Goal: Task Accomplishment & Management: Complete application form

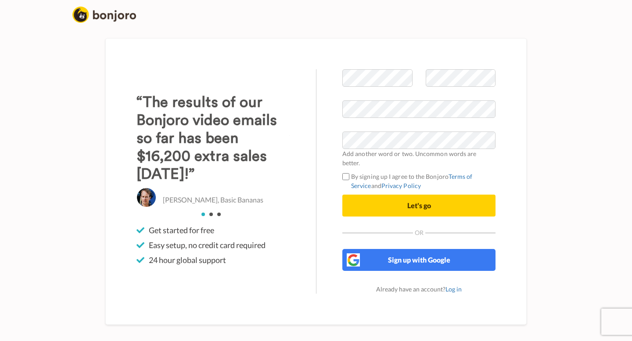
click at [384, 164] on form "Add another word or two. Uncommon words are better. By signing up I agree to th…" at bounding box center [418, 142] width 153 height 147
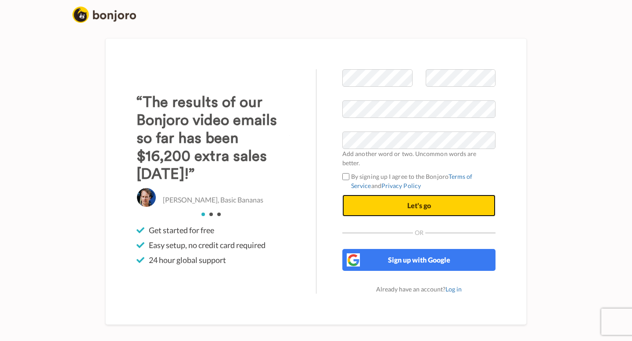
click at [393, 197] on button "Let's go" at bounding box center [418, 206] width 153 height 22
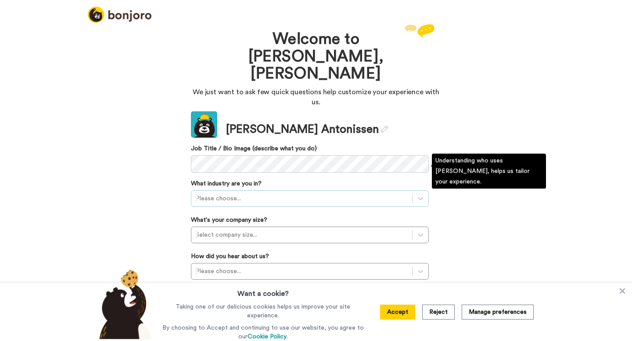
click at [284, 194] on div at bounding box center [302, 199] width 212 height 11
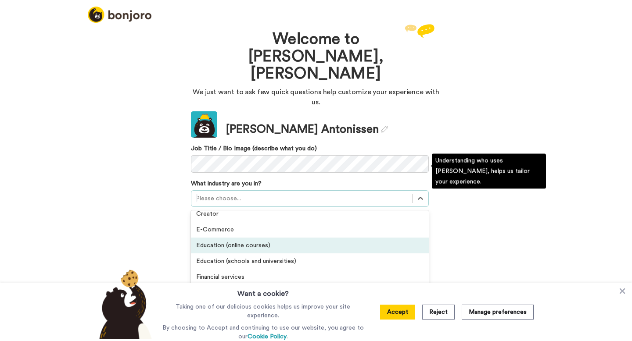
scroll to position [88, 0]
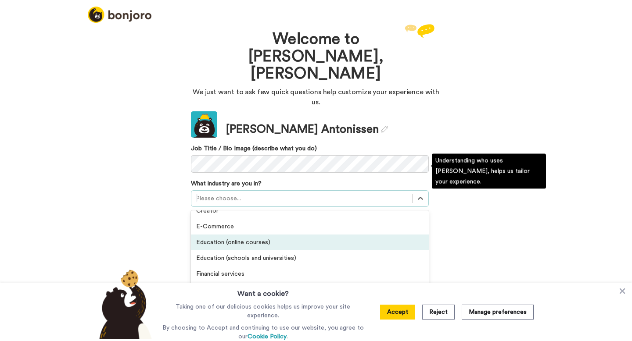
click at [263, 235] on div "Education (online courses)" at bounding box center [310, 243] width 238 height 16
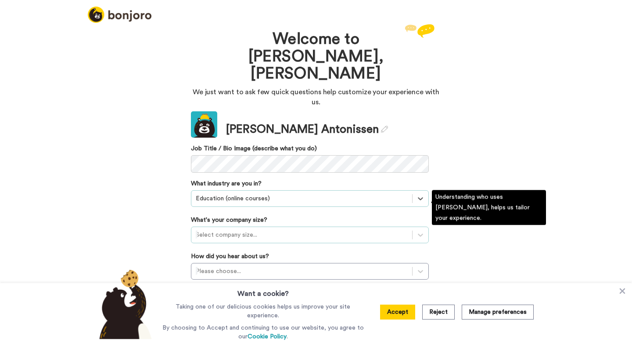
click at [268, 230] on div at bounding box center [302, 235] width 212 height 11
click at [249, 249] on div "1-10 employees" at bounding box center [310, 257] width 238 height 16
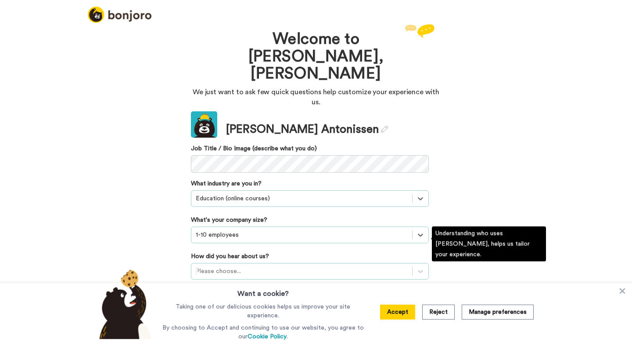
click at [244, 266] on div at bounding box center [302, 271] width 212 height 11
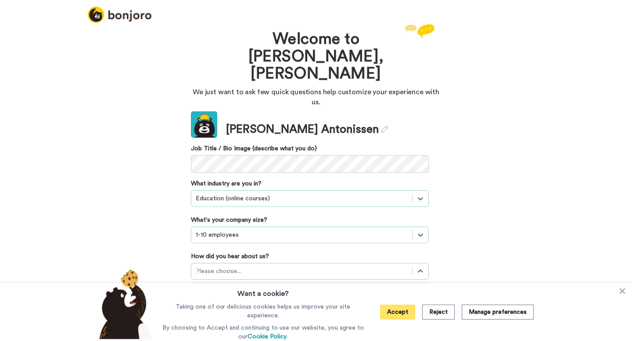
click at [399, 314] on button "Accept" at bounding box center [397, 312] width 35 height 15
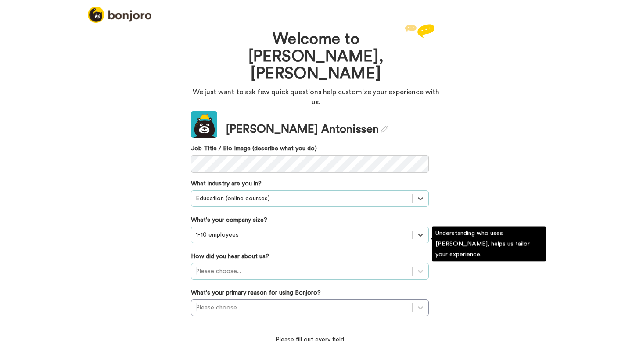
click at [262, 266] on div at bounding box center [302, 271] width 212 height 11
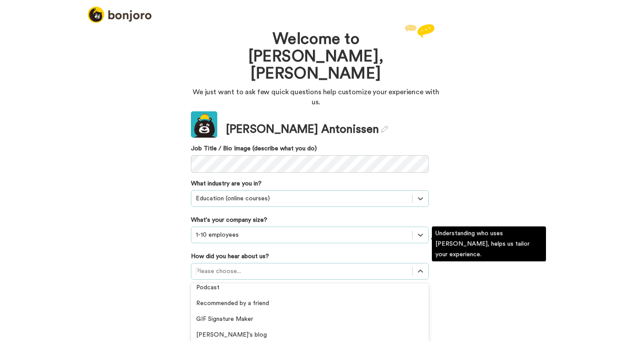
scroll to position [18, 0]
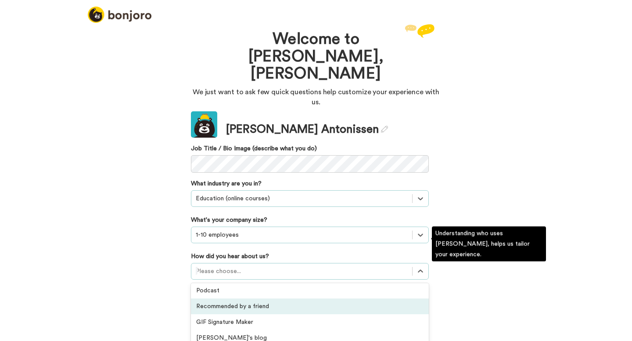
click at [253, 299] on div "Recommended by a friend" at bounding box center [310, 307] width 238 height 16
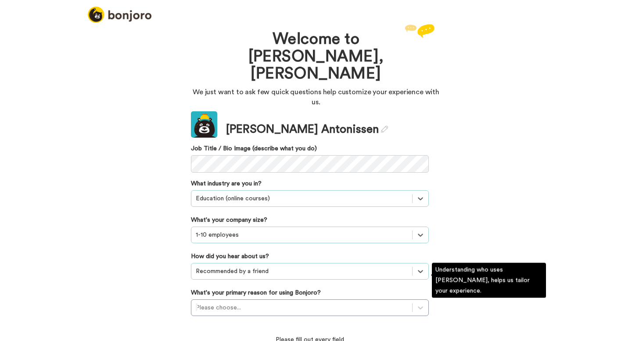
click at [253, 300] on div "Please choose..." at bounding box center [310, 308] width 238 height 17
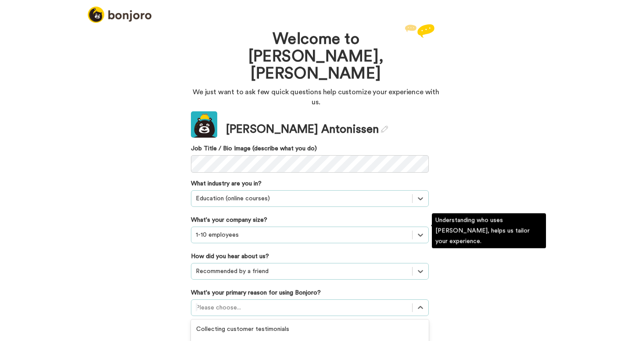
scroll to position [50, 0]
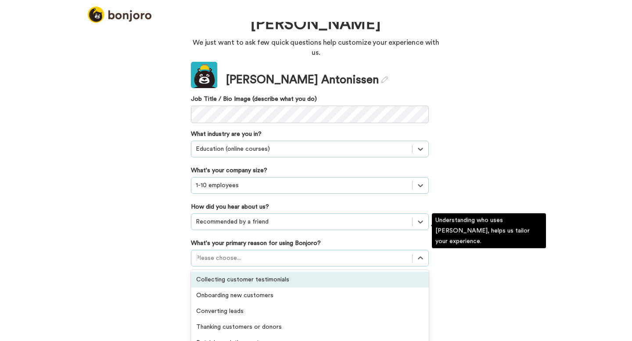
click at [260, 272] on div "Collecting customer testimonials" at bounding box center [310, 280] width 238 height 16
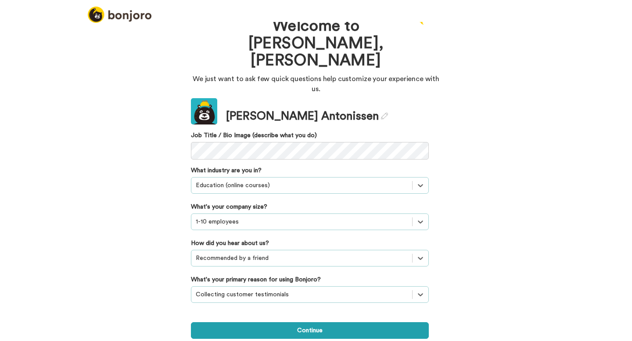
scroll to position [0, 0]
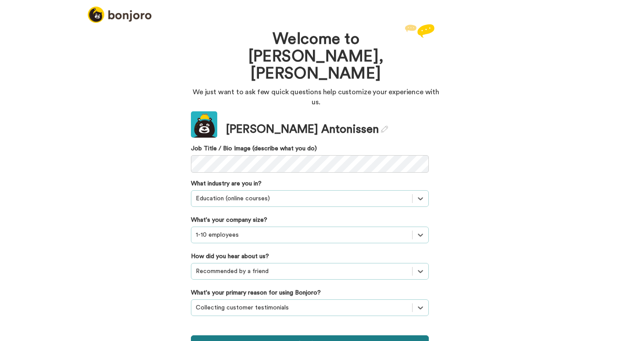
click at [301, 336] on button "Continue" at bounding box center [310, 344] width 238 height 17
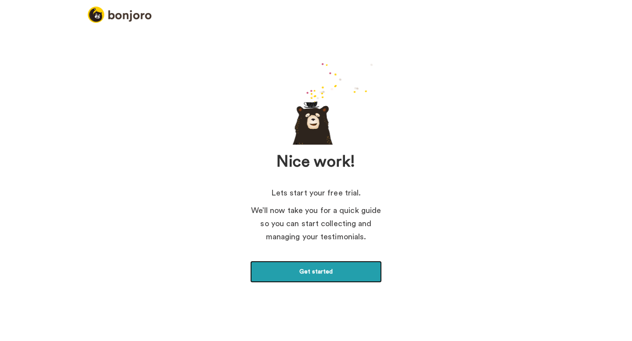
click at [320, 269] on link "Get started" at bounding box center [316, 272] width 132 height 22
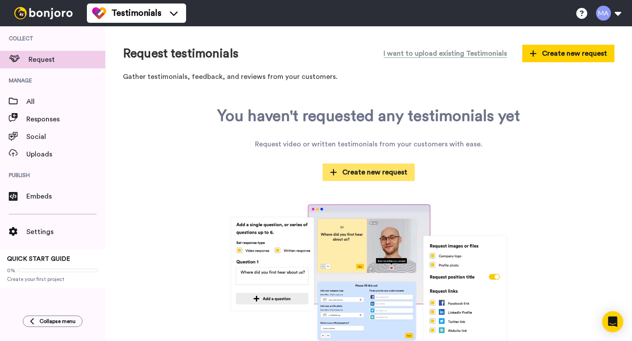
click at [365, 175] on span "Create new request" at bounding box center [368, 172] width 77 height 11
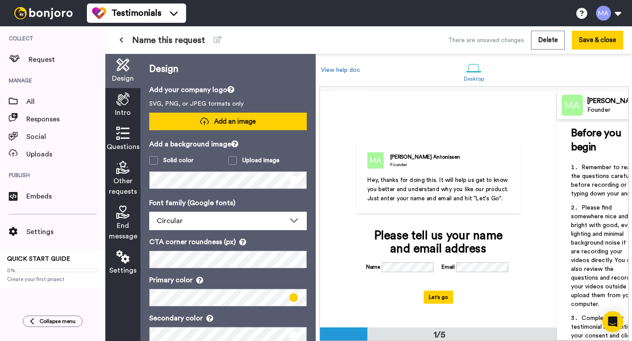
click at [222, 125] on span "Add an image" at bounding box center [235, 121] width 42 height 9
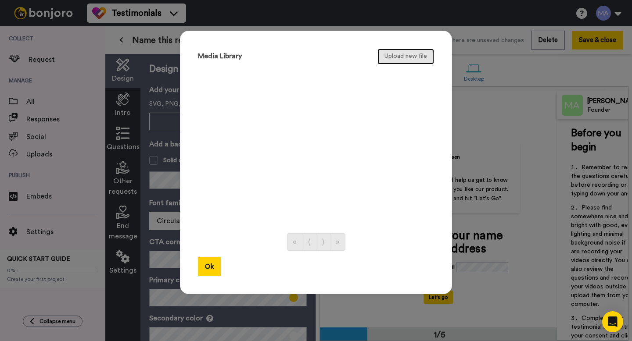
click at [418, 59] on button "Upload new file" at bounding box center [405, 57] width 57 height 16
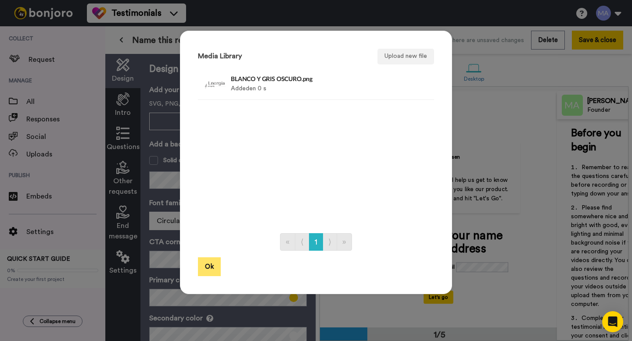
click at [212, 266] on button "Ok" at bounding box center [209, 267] width 23 height 19
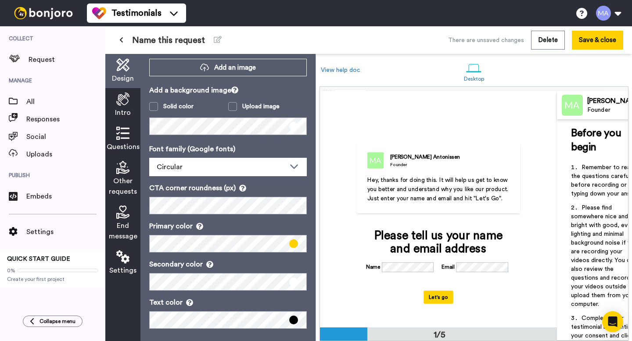
scroll to position [55, 0]
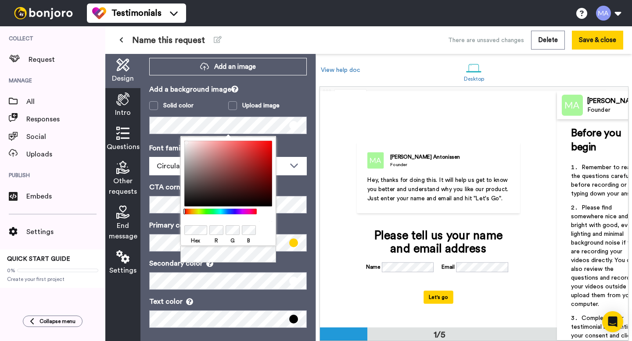
click at [288, 95] on div "Add a background image Solid color Upload image" at bounding box center [228, 109] width 158 height 50
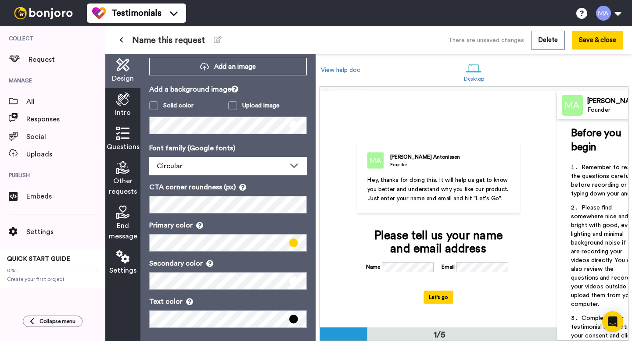
scroll to position [59, 0]
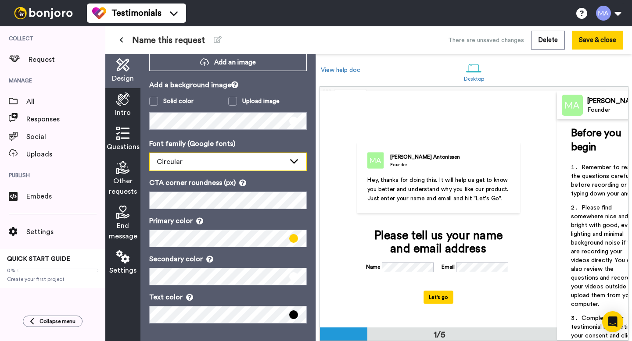
click at [280, 165] on div "Circular" at bounding box center [221, 162] width 129 height 11
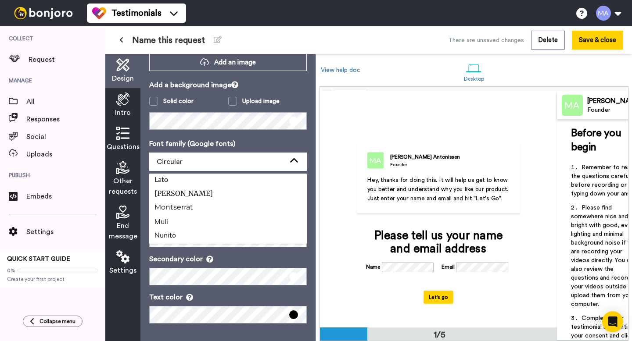
scroll to position [241, 0]
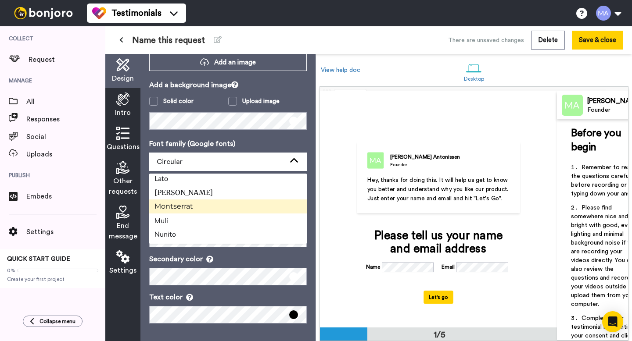
click at [223, 210] on li "Montserrat" at bounding box center [228, 207] width 158 height 14
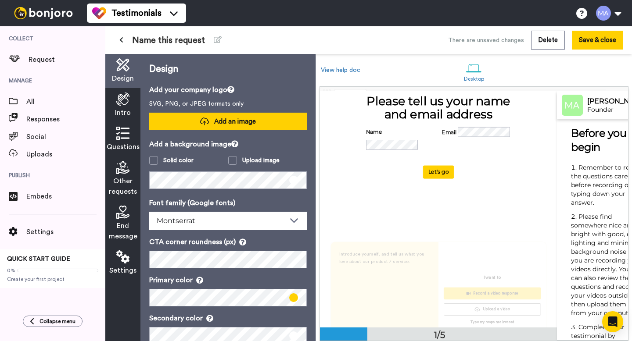
scroll to position [146, 0]
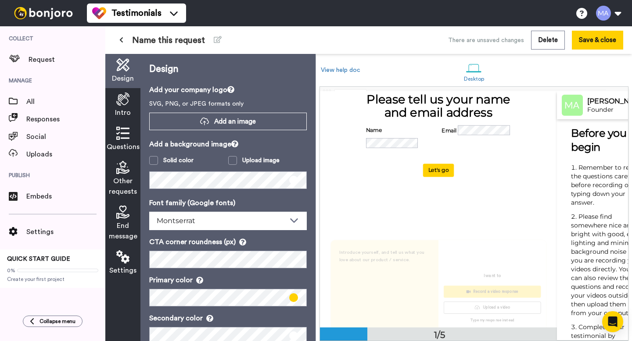
click at [124, 101] on icon at bounding box center [122, 99] width 13 height 13
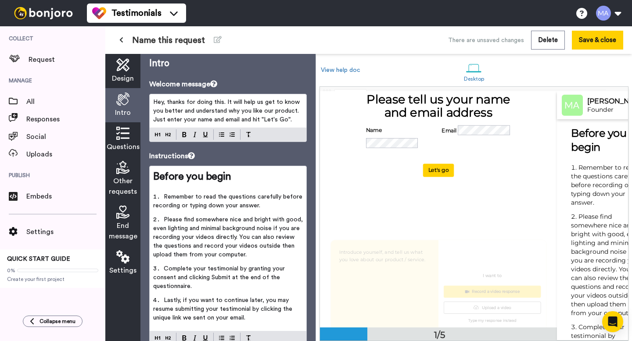
scroll to position [0, 0]
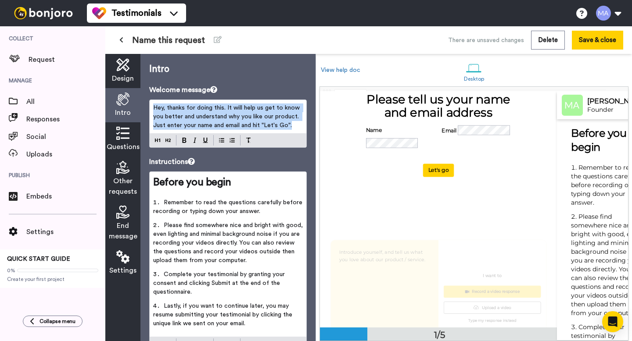
drag, startPoint x: 295, startPoint y: 126, endPoint x: 151, endPoint y: 110, distance: 145.3
click at [151, 110] on div "Hey, thanks for doing this. It will help us get to know you better and understa…" at bounding box center [228, 116] width 157 height 33
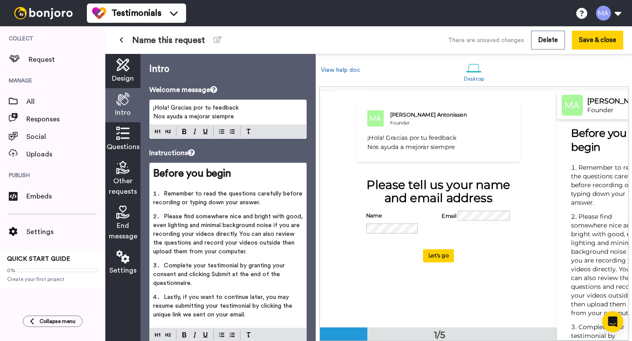
scroll to position [41, 0]
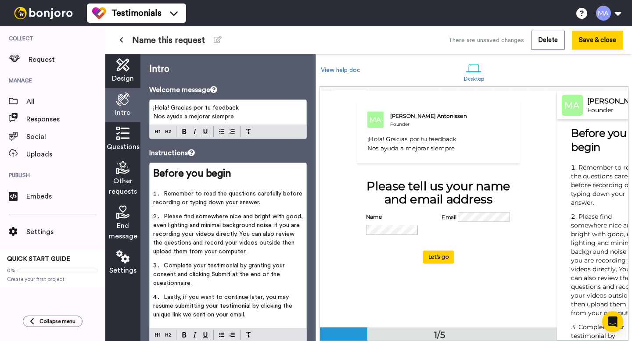
click at [155, 116] on span "Nos ayuda a mejorar siempre" at bounding box center [193, 117] width 81 height 6
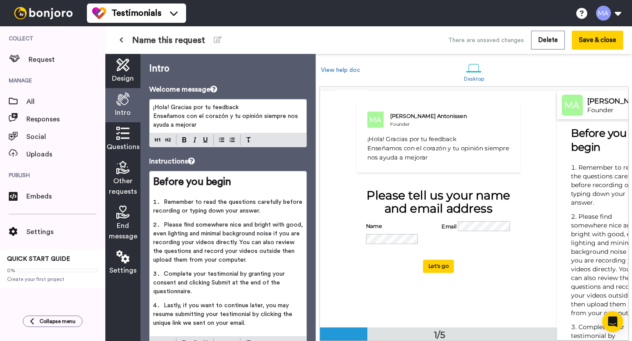
scroll to position [0, 0]
click at [258, 110] on p "¡Hola! Gracias por tu feedback" at bounding box center [228, 108] width 150 height 9
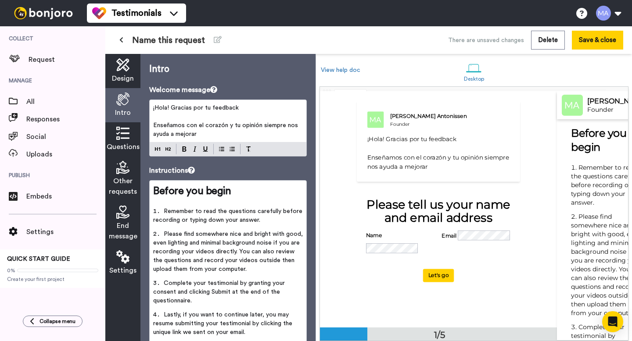
click at [225, 133] on p "Enseñamos con el corazón y tu opinión siempre nos ayuda a mejorar" at bounding box center [228, 130] width 150 height 18
click at [170, 134] on span "Enseñamos con el corazón y tu opinión siempre nos ayuda a mejorar" at bounding box center [226, 129] width 147 height 15
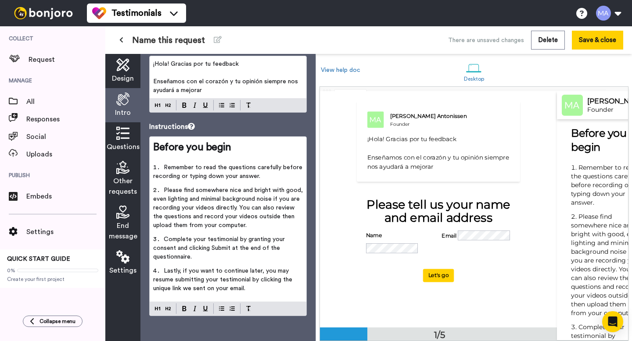
scroll to position [45, 0]
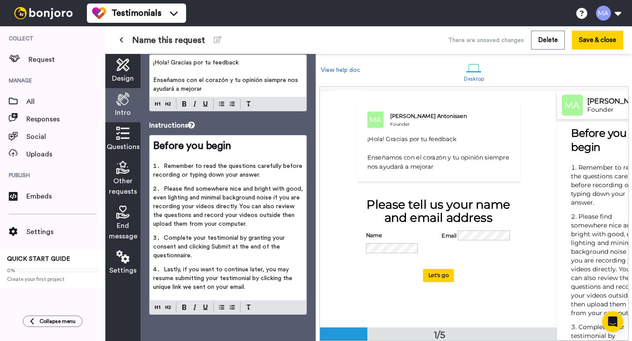
click at [231, 226] on li "Please find somewhere nice and bright with good, even lighting and minimal back…" at bounding box center [228, 209] width 150 height 49
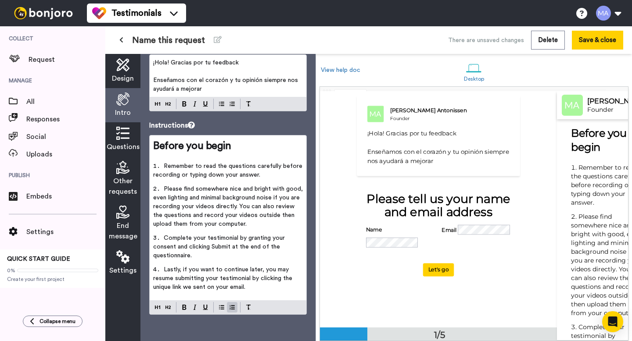
scroll to position [56, 0]
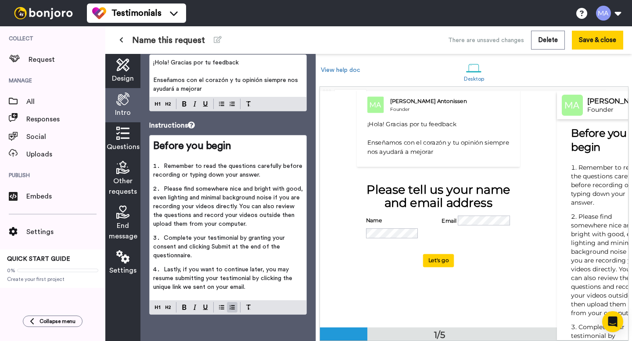
click at [214, 143] on span "Before you begin" at bounding box center [192, 146] width 78 height 11
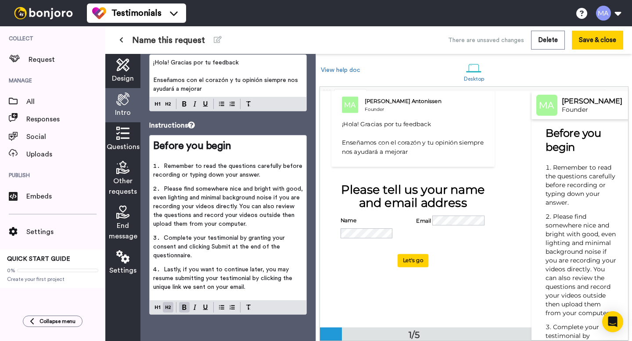
scroll to position [0, 28]
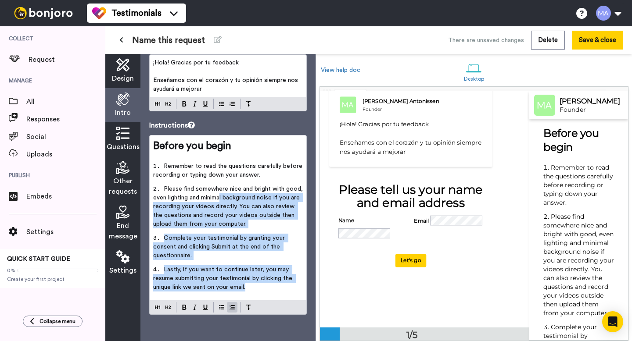
drag, startPoint x: 258, startPoint y: 288, endPoint x: 223, endPoint y: 201, distance: 93.6
click at [223, 201] on ol "Remember to read the questions carefully before recording or typing down your a…" at bounding box center [228, 229] width 150 height 135
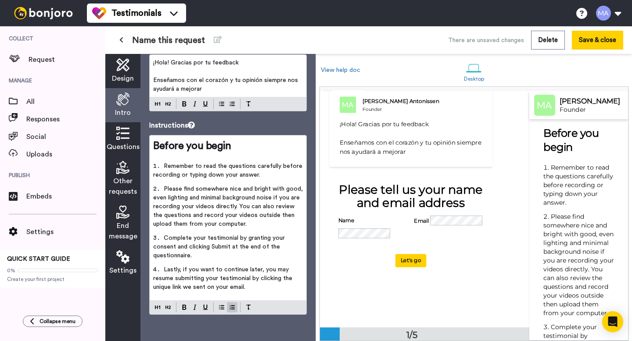
click at [204, 183] on li "Remember to read the questions carefully before recording or typing down your a…" at bounding box center [228, 173] width 150 height 23
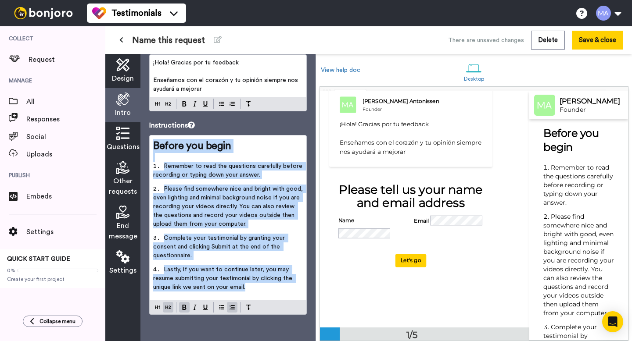
drag, startPoint x: 154, startPoint y: 146, endPoint x: 263, endPoint y: 286, distance: 177.6
click at [263, 288] on div "Before you begin ﻿ Remember to read the questions carefully before recording or…" at bounding box center [228, 218] width 157 height 165
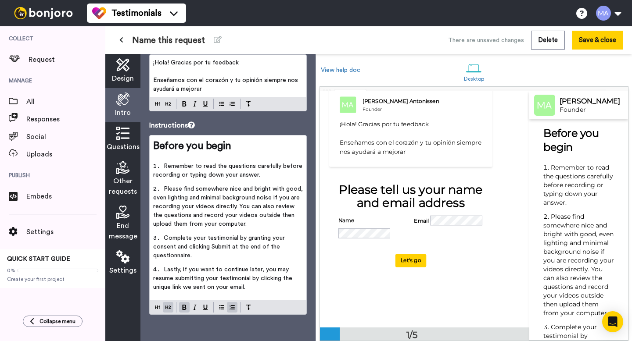
scroll to position [0, 0]
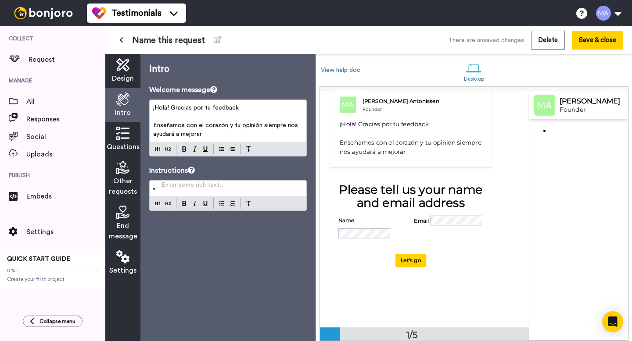
click at [252, 191] on li "Enter some rich text… ﻿" at bounding box center [228, 188] width 150 height 9
click at [151, 191] on div "Enter some rich text… ﻿" at bounding box center [228, 189] width 157 height 16
click at [154, 191] on li "Enter some rich text… ﻿" at bounding box center [228, 188] width 150 height 9
click at [223, 205] on img at bounding box center [221, 203] width 5 height 7
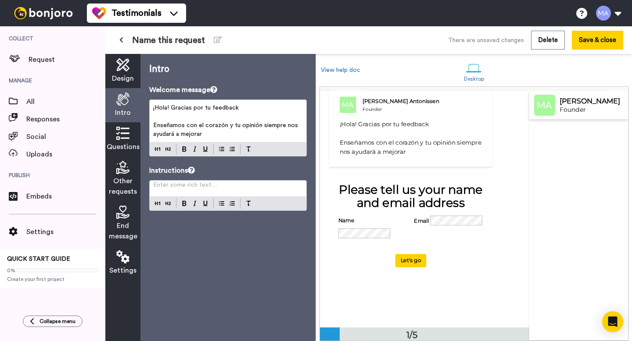
click at [234, 173] on p "Instructions" at bounding box center [228, 170] width 158 height 11
click at [122, 137] on icon at bounding box center [122, 133] width 13 height 13
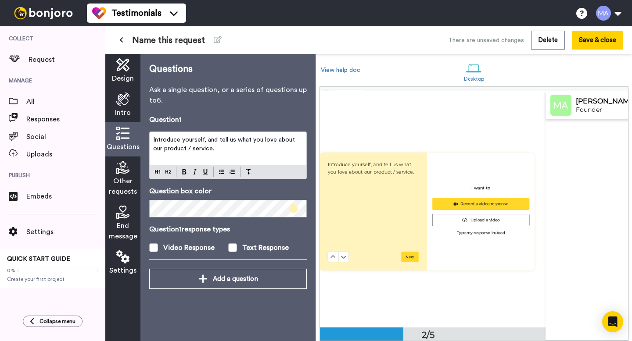
scroll to position [0, 11]
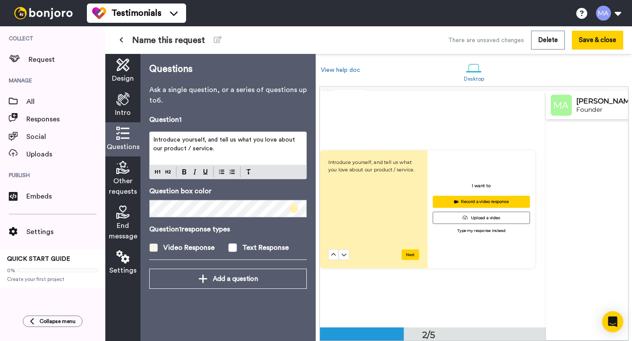
click at [151, 245] on span at bounding box center [153, 248] width 9 height 9
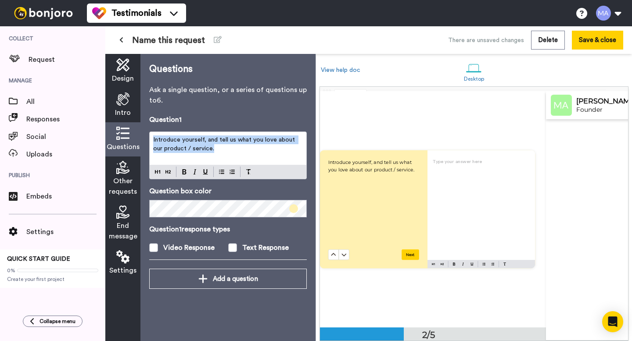
drag, startPoint x: 209, startPoint y: 152, endPoint x: 151, endPoint y: 141, distance: 59.9
click at [151, 141] on div "Introduce yourself, and tell us what you love about our product / service." at bounding box center [228, 148] width 157 height 33
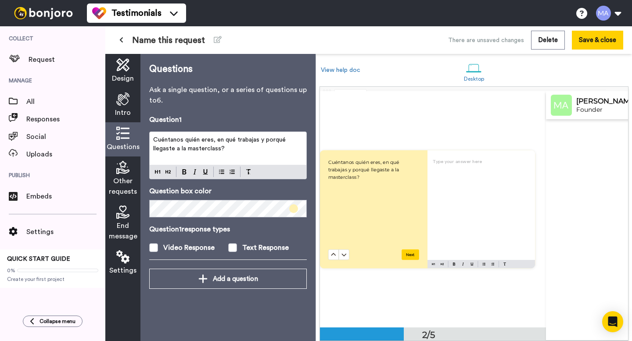
click at [154, 141] on span "Cuéntanos quién eres, en qué trabajas y porqué llegaste a la masterclass?" at bounding box center [220, 144] width 134 height 15
click at [259, 151] on p "Cuéntanos quién eres, en qué trabajas y porqué llegaste a la masterclass?" at bounding box center [228, 145] width 150 height 18
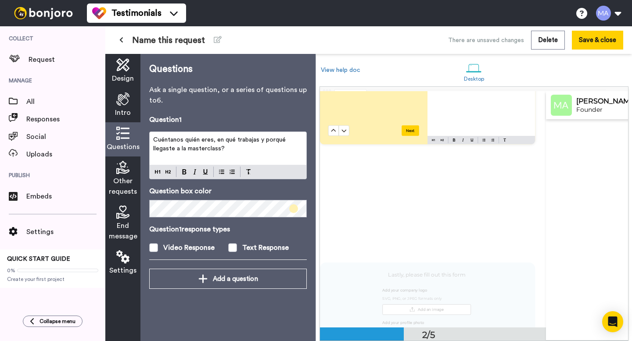
scroll to position [361, 0]
drag, startPoint x: 246, startPoint y: 151, endPoint x: 189, endPoint y: 154, distance: 57.1
click at [189, 154] on div "Cuéntanos quién eres, en qué trabajas y porqué llegaste a la masterclass?" at bounding box center [228, 148] width 157 height 33
drag, startPoint x: 186, startPoint y: 141, endPoint x: 187, endPoint y: 147, distance: 5.8
click at [187, 148] on span "Cuéntanos quién eres, en qué trabajas y porqué llegaste a la masterclass?" at bounding box center [220, 144] width 134 height 15
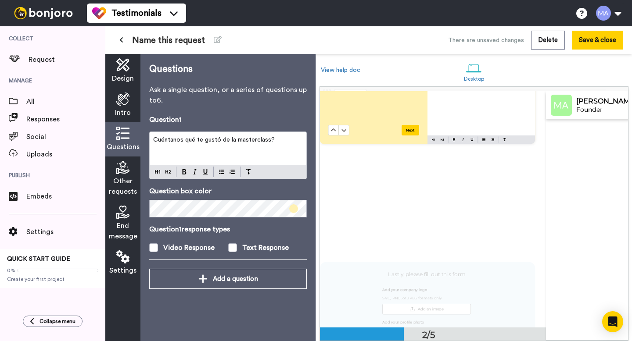
click at [285, 142] on p "Cuéntanos qué te gustó de la masterclass?" at bounding box center [228, 140] width 150 height 9
click at [154, 141] on span "Cuéntanos qué te gustó de la masterclass? ¿Cómo te sentiste durante y después?" at bounding box center [226, 144] width 146 height 15
drag, startPoint x: 185, startPoint y: 140, endPoint x: 150, endPoint y: 138, distance: 35.2
click at [150, 138] on div "Cuéntanos qué te gustó de la masterclass? ¿Cómo te sentiste durante y después?" at bounding box center [228, 148] width 157 height 33
click at [225, 152] on p "¿Qué te gustó de la masterclass? ¿Cómo te sentiste durante y después?" at bounding box center [228, 145] width 150 height 18
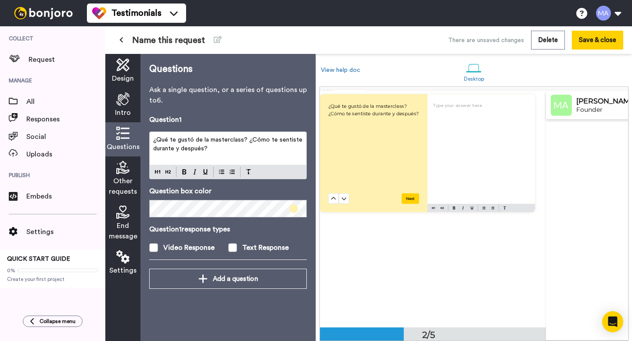
scroll to position [293, 0]
click at [176, 147] on span "¿Qué te gustó de la masterclass? ¿Cómo te sentiste durante y después?" at bounding box center [228, 144] width 151 height 15
click at [230, 149] on span "¿Qué te gustó de la masterclass? ¿Cómo te sentiste durante el encuentro y despu…" at bounding box center [228, 144] width 151 height 15
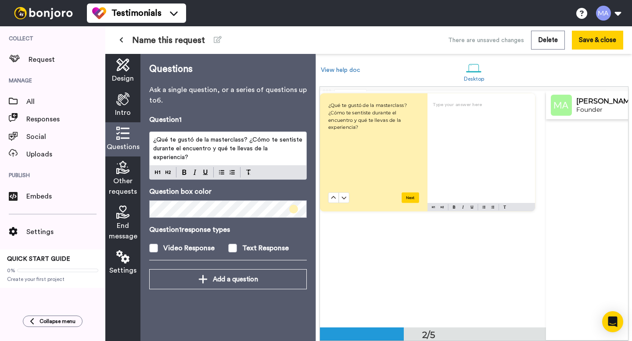
click at [122, 175] on div "Other requests" at bounding box center [122, 179] width 35 height 45
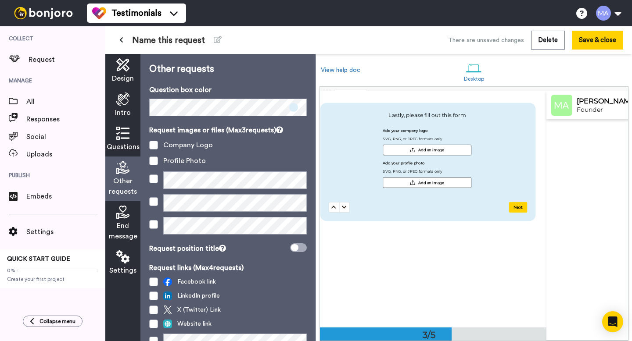
scroll to position [522, 0]
click at [152, 145] on span at bounding box center [153, 145] width 9 height 9
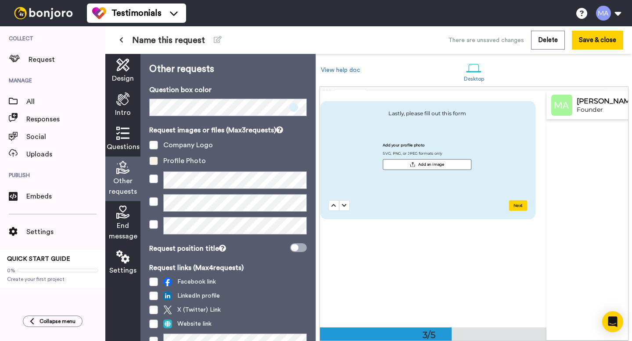
click at [154, 161] on span at bounding box center [153, 161] width 9 height 9
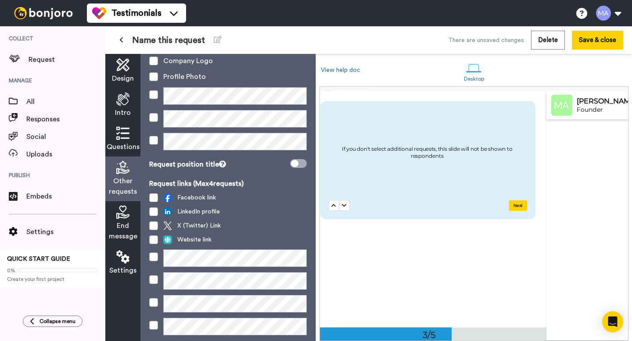
scroll to position [110, 0]
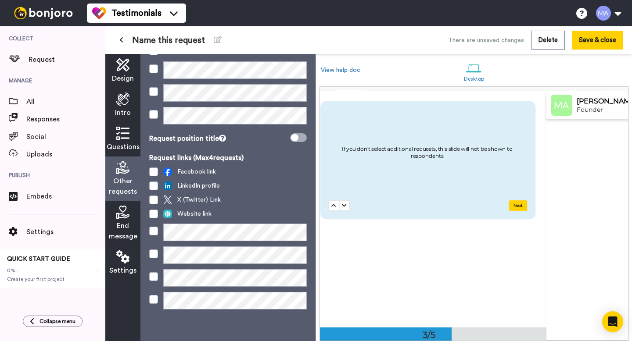
click at [125, 225] on span "End message" at bounding box center [123, 231] width 29 height 21
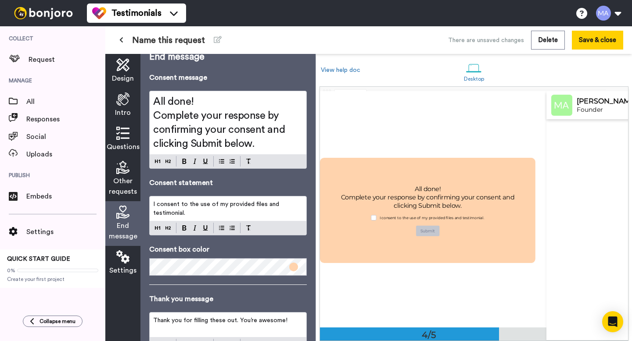
scroll to position [0, 0]
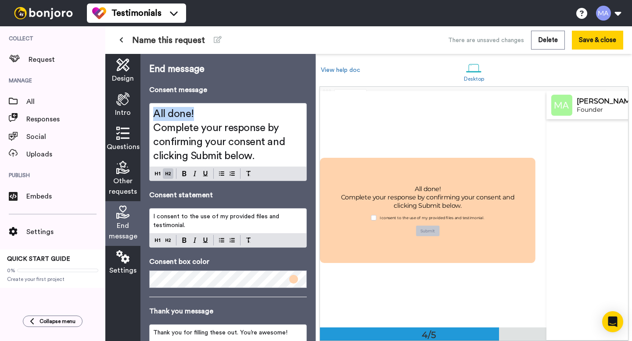
drag, startPoint x: 192, startPoint y: 117, endPoint x: 155, endPoint y: 120, distance: 37.9
click at [155, 119] on span "All done!" at bounding box center [173, 114] width 41 height 11
click at [203, 120] on h2 "All done!" at bounding box center [228, 114] width 150 height 14
drag, startPoint x: 190, startPoint y: 116, endPoint x: 153, endPoint y: 119, distance: 36.9
click at [153, 119] on span "All done!" at bounding box center [173, 114] width 41 height 11
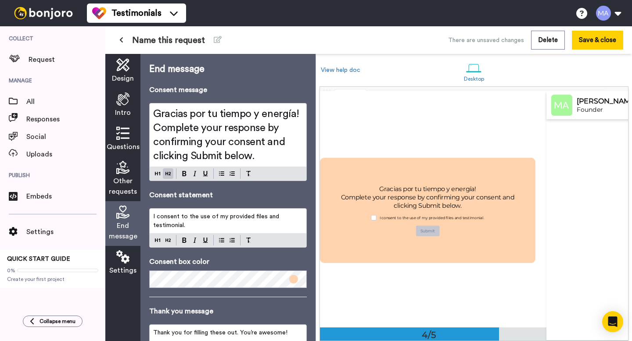
click at [153, 112] on span "Gracias por tu tiempo y energía!" at bounding box center [226, 114] width 146 height 11
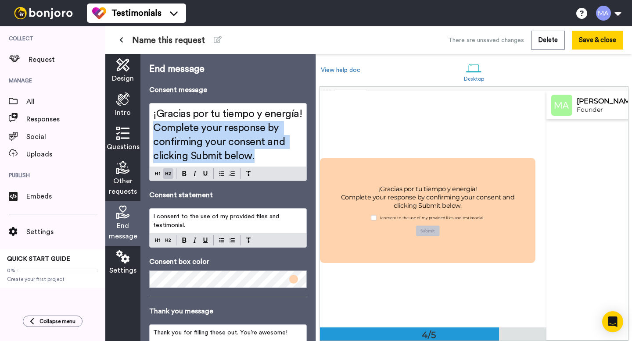
drag, startPoint x: 261, startPoint y: 159, endPoint x: 155, endPoint y: 133, distance: 109.4
click at [155, 133] on h2 "Complete your response by confirming your consent and clicking Submit below." at bounding box center [228, 142] width 150 height 42
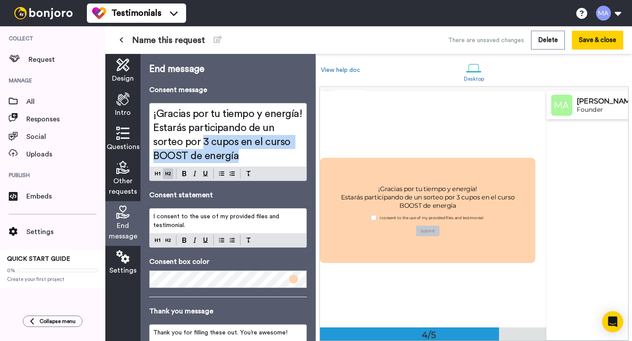
drag, startPoint x: 247, startPoint y: 160, endPoint x: 204, endPoint y: 144, distance: 46.4
click at [204, 144] on h2 "Estarás participando de un sorteo por 3 cupos en el curso BOOST de energía" at bounding box center [228, 142] width 150 height 42
click at [269, 163] on h2 "Estarás participando de un sorteo por 3 cupos en el curso BOOST de energía" at bounding box center [228, 142] width 150 height 42
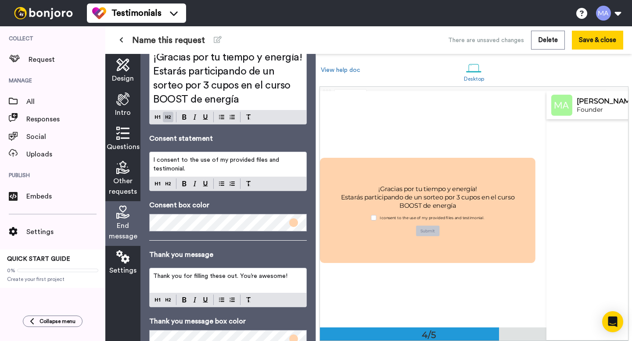
scroll to position [59, 0]
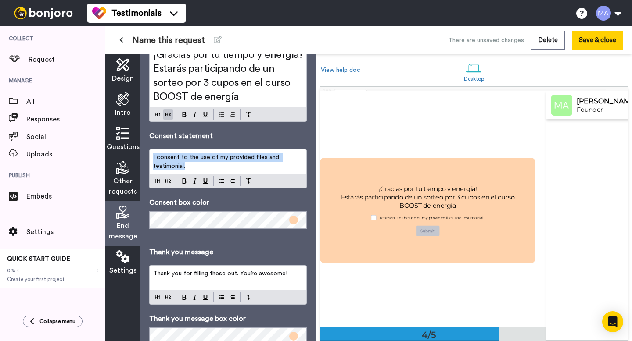
drag, startPoint x: 189, startPoint y: 166, endPoint x: 153, endPoint y: 158, distance: 36.5
click at [153, 158] on p "I consent to the use of my provided files and testimonial." at bounding box center [228, 162] width 150 height 18
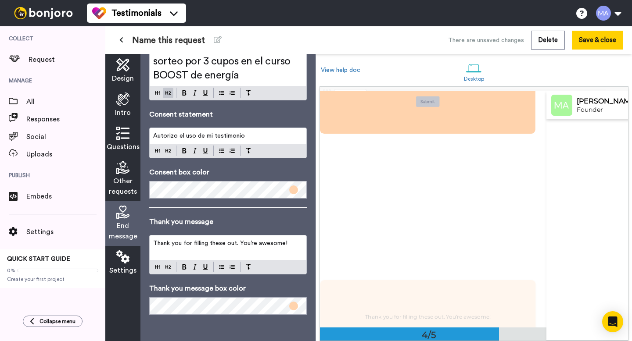
scroll to position [944, 0]
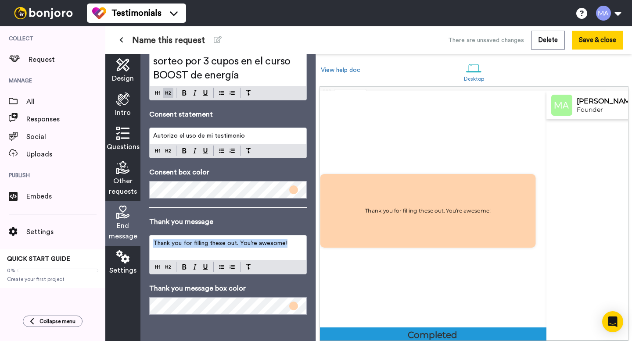
drag, startPoint x: 293, startPoint y: 244, endPoint x: 152, endPoint y: 247, distance: 140.9
click at [152, 247] on div "Thank you for filling these out. You’re awesome!" at bounding box center [228, 248] width 157 height 25
click at [216, 239] on p "¡Eres genial!" at bounding box center [228, 243] width 150 height 9
drag, startPoint x: 274, startPoint y: 243, endPoint x: 151, endPoint y: 248, distance: 123.0
click at [151, 248] on div "¡Eres genial! Que tengas un hermoso día" at bounding box center [228, 248] width 157 height 25
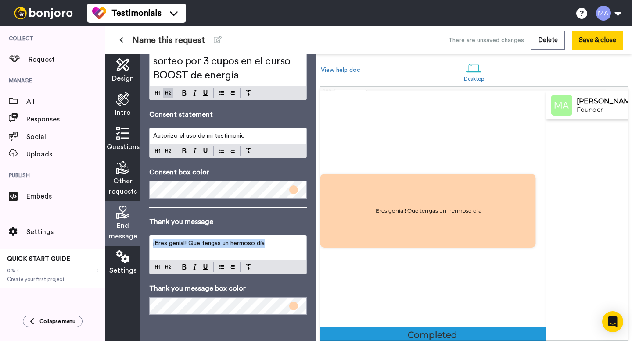
drag, startPoint x: 275, startPoint y: 244, endPoint x: 151, endPoint y: 244, distance: 123.8
click at [151, 244] on div "¡Eres genial! Que tengas un hermoso día" at bounding box center [228, 248] width 157 height 25
click at [183, 266] on img at bounding box center [184, 267] width 4 height 5
click at [169, 268] on div "¡Eres genial! Que tengas un hermoso día" at bounding box center [228, 255] width 158 height 40
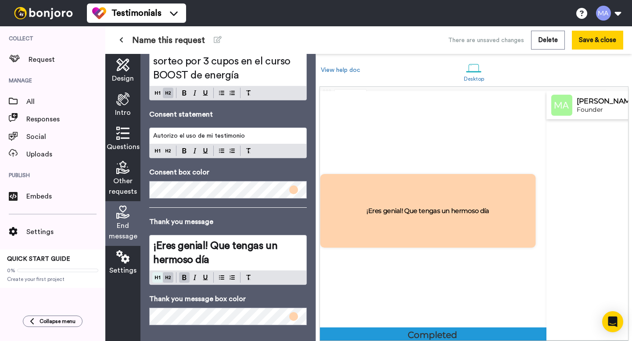
click at [155, 278] on div at bounding box center [228, 278] width 157 height 14
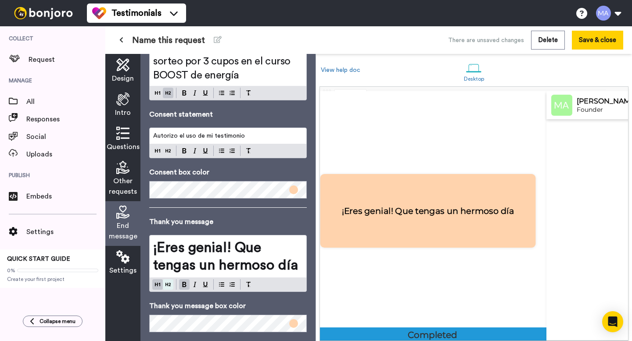
click at [167, 282] on button at bounding box center [168, 285] width 11 height 11
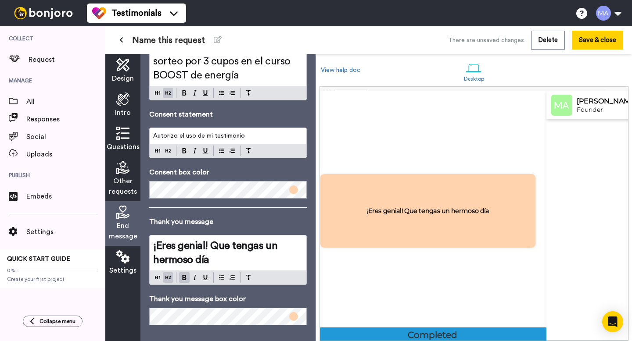
click at [399, 155] on div "¡Eres genial! Que tengas un hermoso día" at bounding box center [427, 211] width 237 height 236
click at [212, 245] on span "¡Eres genial! Que tengas un hermoso día" at bounding box center [216, 253] width 127 height 25
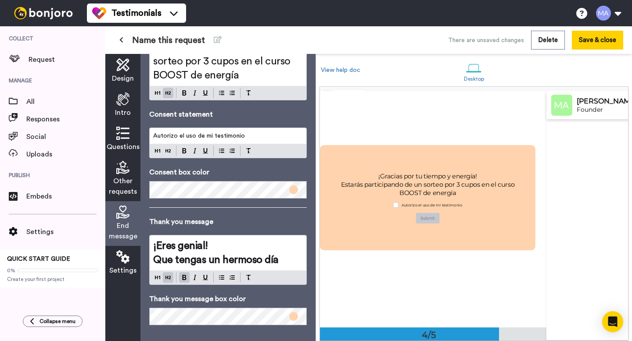
scroll to position [719, 0]
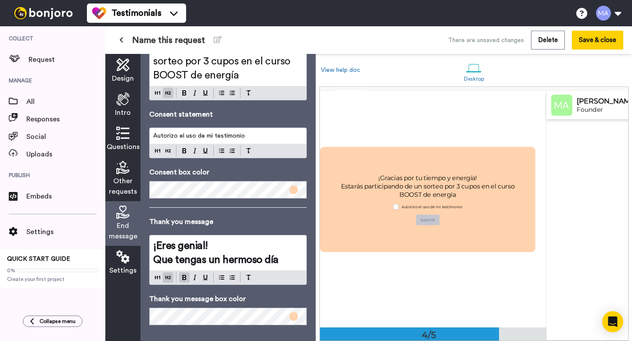
click at [404, 174] on span "¡Gracias por tu tiempo y energía!" at bounding box center [427, 177] width 98 height 7
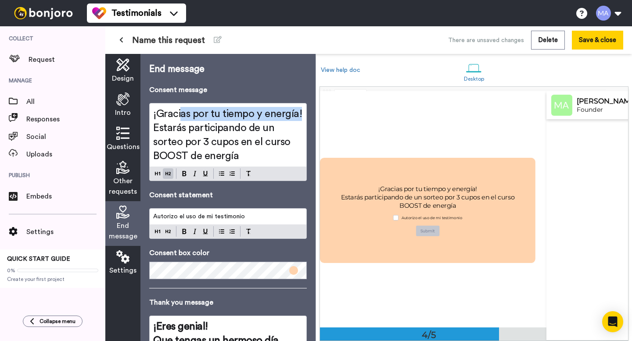
scroll to position [708, 0]
drag, startPoint x: 303, startPoint y: 116, endPoint x: 154, endPoint y: 116, distance: 149.2
click at [154, 116] on div "¡Gracias por tu tiempo y energía! Estarás participando de un sorteo por 3 cupos…" at bounding box center [228, 135] width 157 height 63
click at [186, 173] on img at bounding box center [184, 173] width 4 height 5
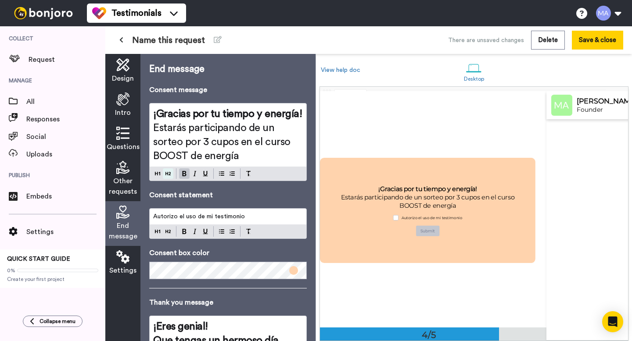
click at [165, 174] on div at bounding box center [228, 174] width 157 height 14
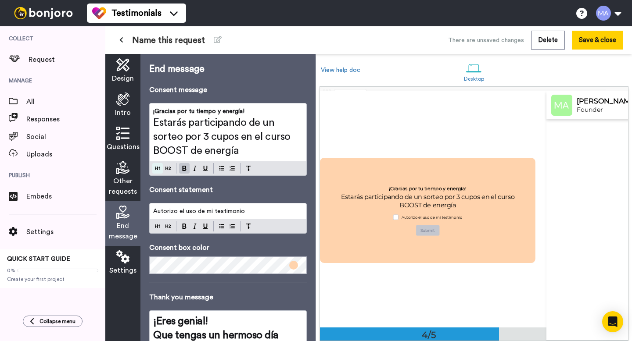
click at [154, 173] on div "¡Gracias por tu tiempo y energía! Estarás participando de un sorteo por 3 cupos…" at bounding box center [228, 139] width 158 height 73
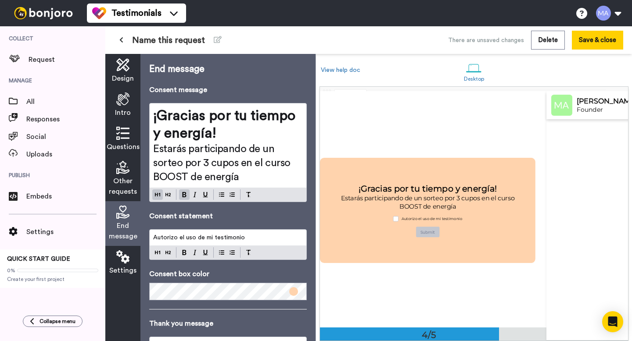
click at [231, 133] on h1 "¡Gracias por tu tiempo y energía!" at bounding box center [228, 124] width 150 height 35
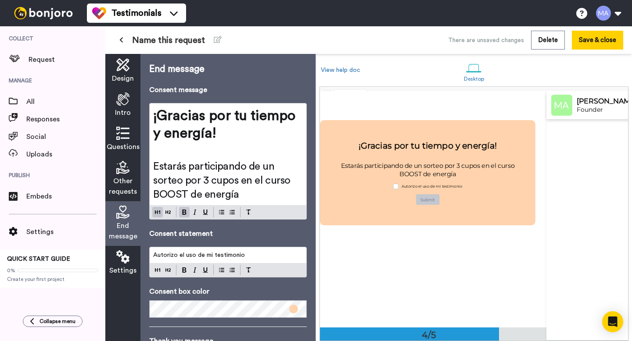
scroll to position [747, 0]
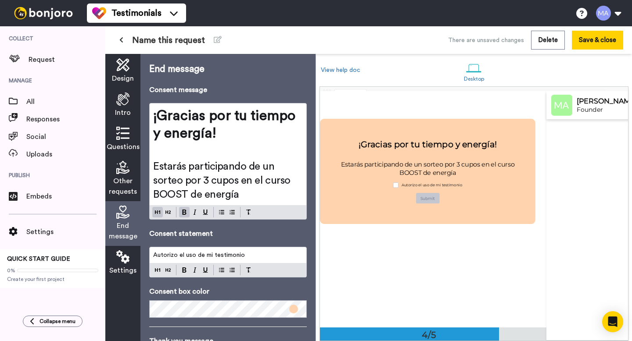
click at [208, 176] on span "Estarás participando de un sorteo por 3 cupos en el curso BOOST de energía" at bounding box center [223, 181] width 140 height 39
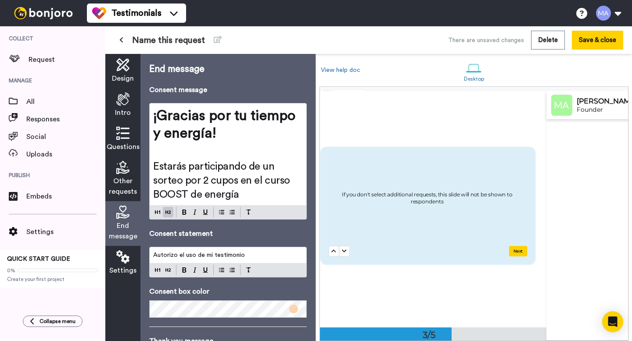
scroll to position [480, 0]
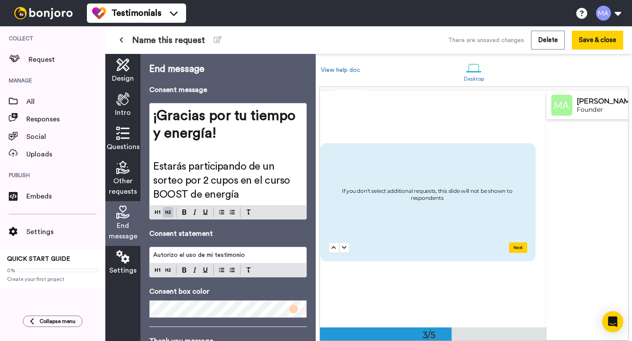
click at [386, 196] on h2 "If you don't select additional requests, this slide will not be shown to respon…" at bounding box center [427, 194] width 197 height 15
click at [359, 179] on div "If you don't select additional requests, this slide will not be shown to respon…" at bounding box center [429, 195] width 201 height 86
click at [379, 192] on h2 "If you don't select additional requests, this slide will not be shown to respon…" at bounding box center [427, 194] width 197 height 15
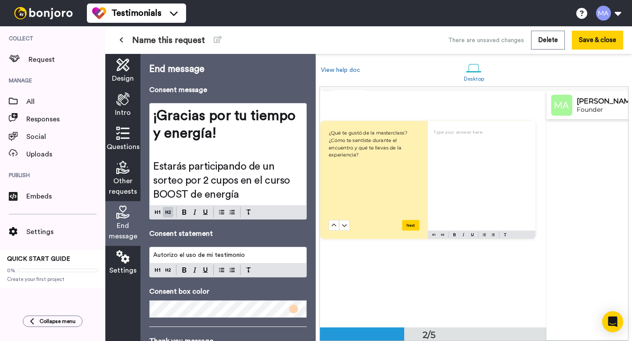
scroll to position [258, 0]
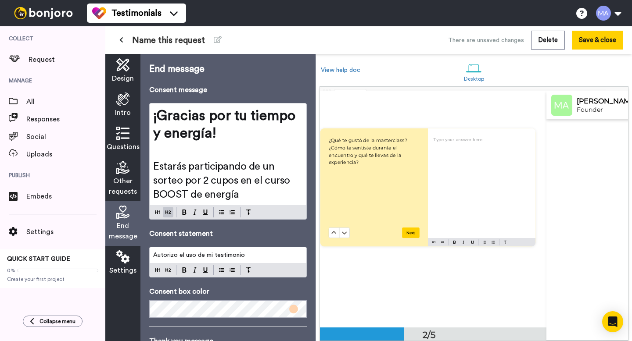
click at [369, 156] on span "¿Qué te gustó de la masterclass? ¿Cómo te sentiste durante el encuentro y qué t…" at bounding box center [369, 152] width 80 height 28
click at [122, 138] on icon at bounding box center [122, 133] width 13 height 13
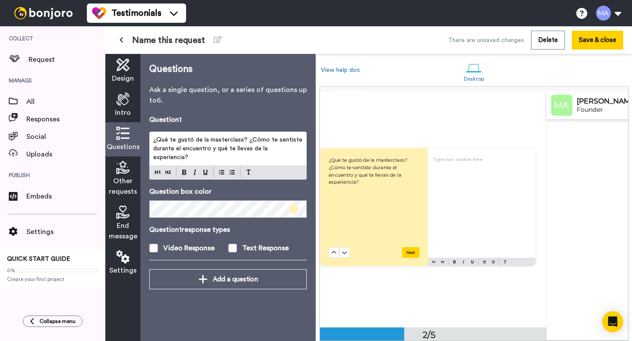
scroll to position [236, 0]
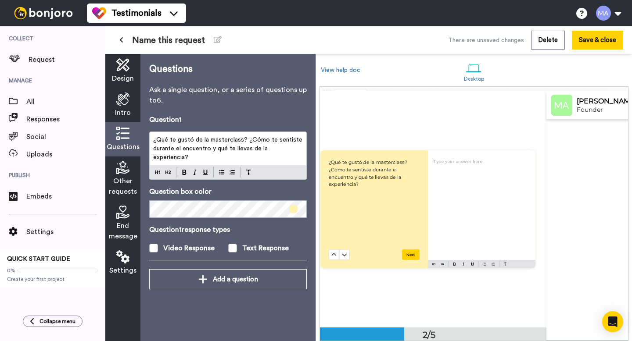
click at [183, 151] on span "¿Qué te gustó de la masterclass? ¿Cómo te sentiste durante el encuentro y qué t…" at bounding box center [228, 149] width 151 height 24
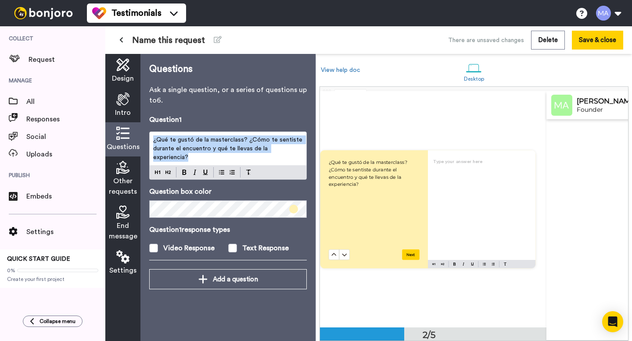
drag, startPoint x: 303, startPoint y: 150, endPoint x: 155, endPoint y: 140, distance: 148.7
click at [152, 140] on div "¿Qué te gustó de la masterclass? ¿Cómo te sentiste durante el encuentro y qué t…" at bounding box center [228, 148] width 157 height 33
click at [169, 172] on div "¿Qué te gustó de la masterclass? ¿Cómo te sentiste durante el encuentro y qué t…" at bounding box center [228, 156] width 158 height 48
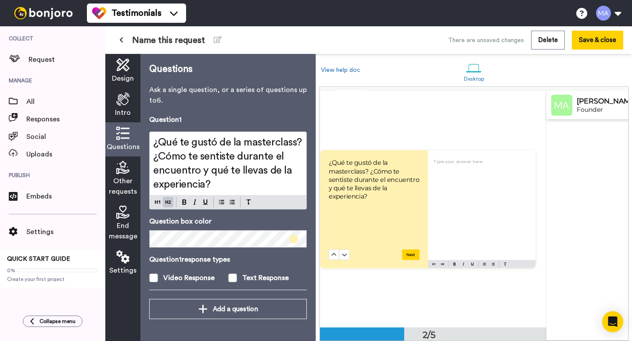
click at [301, 144] on span "¿Qué te gustó de la masterclass? ¿Cómo te sentiste durante el encuentro y qué t…" at bounding box center [228, 163] width 151 height 53
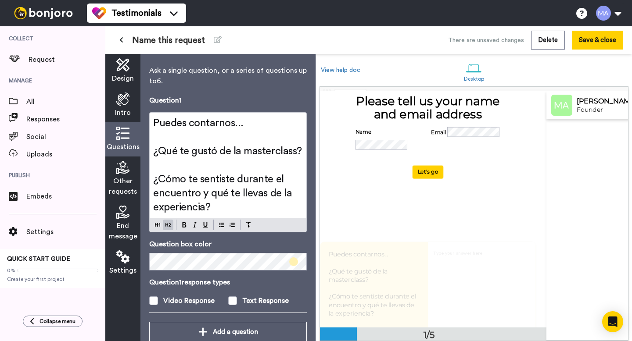
scroll to position [21, 0]
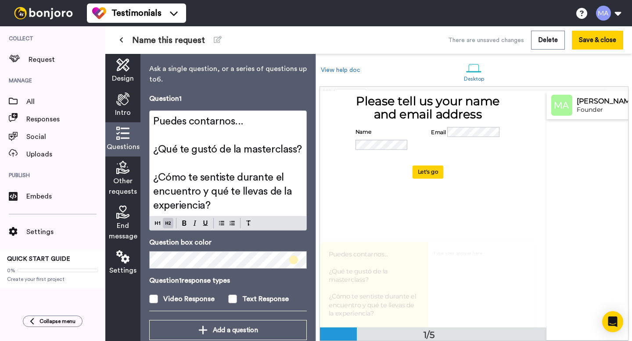
click at [367, 179] on form "Name Email Let's go" at bounding box center [428, 153] width 145 height 52
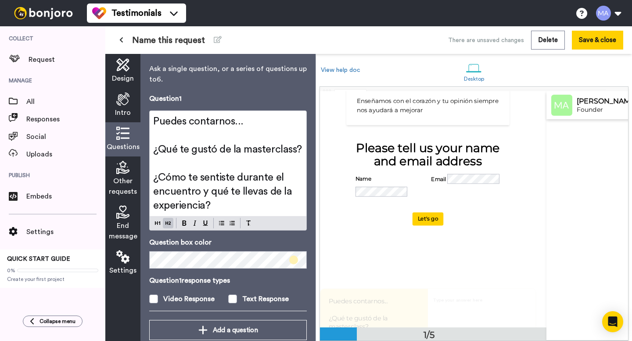
scroll to position [95, 0]
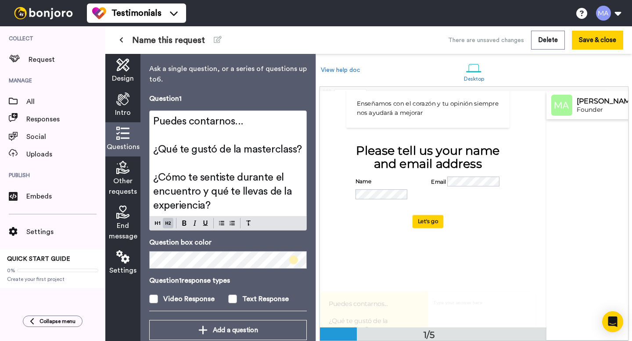
click at [399, 162] on div "Please tell us your name and email address" at bounding box center [428, 157] width 145 height 26
click at [295, 84] on p "Ask a single question, or a series of questions up to 6 ." at bounding box center [228, 74] width 158 height 21
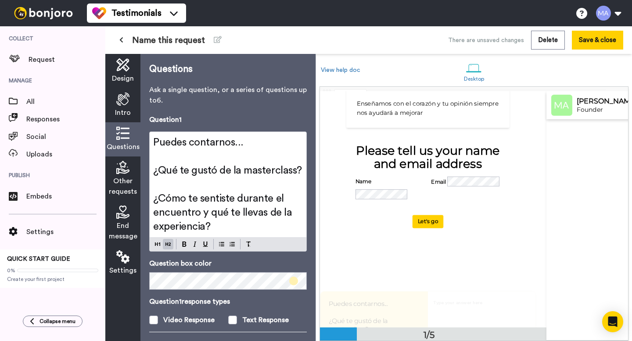
click at [126, 101] on icon at bounding box center [122, 99] width 13 height 13
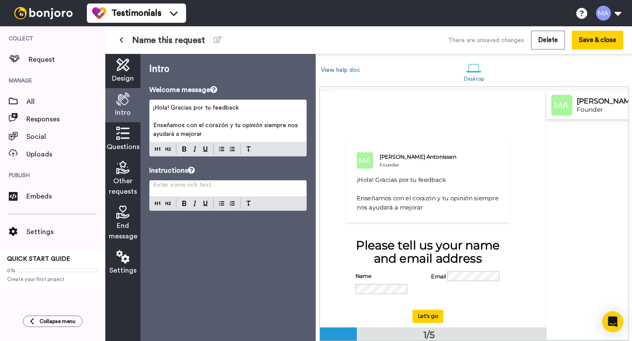
click at [203, 130] on span "Enseñamos con el corazón y tu opinión siempre nos ayudará a mejorar" at bounding box center [226, 129] width 147 height 15
click at [406, 252] on div "Please tell us your name and email address" at bounding box center [428, 252] width 145 height 26
click at [376, 257] on div "Please tell us your name and email address" at bounding box center [428, 252] width 145 height 26
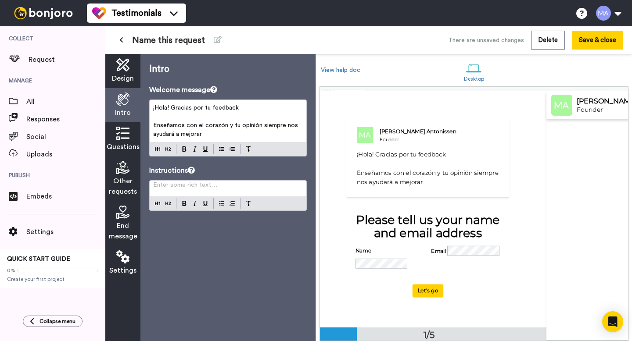
scroll to position [40, 0]
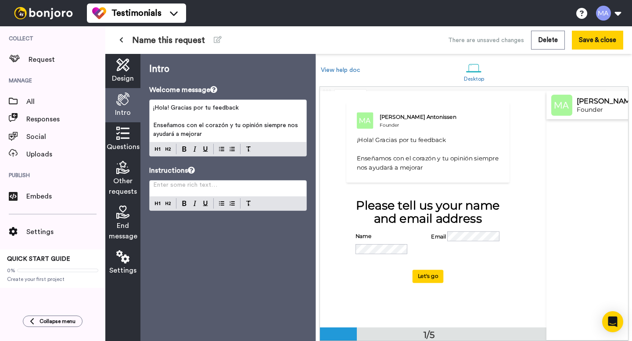
click at [399, 219] on div "Please tell us your name and email address" at bounding box center [428, 212] width 145 height 26
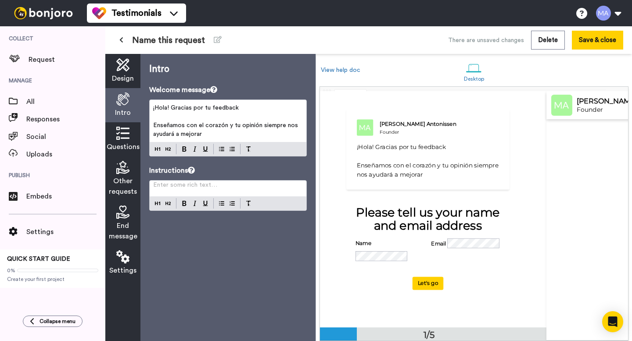
scroll to position [29, 0]
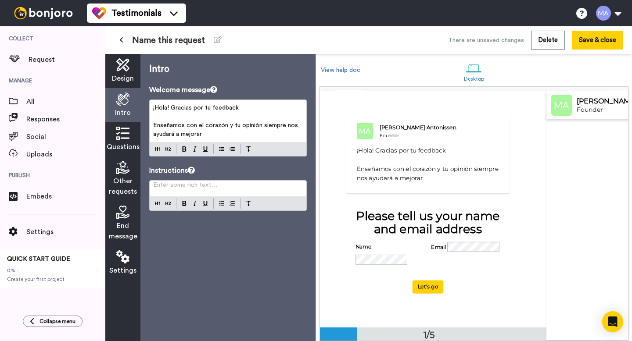
click at [381, 227] on div "Please tell us your name and email address" at bounding box center [428, 222] width 145 height 26
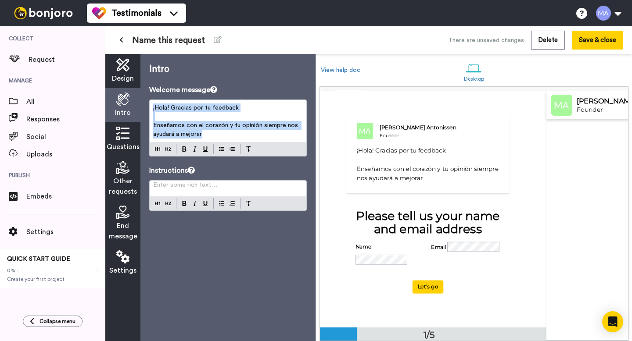
drag, startPoint x: 213, startPoint y: 134, endPoint x: 151, endPoint y: 109, distance: 67.2
click at [151, 109] on div "¡Hola! Gracias por tu feedback ﻿ Enseñamos con el corazón y tu opinión siempre …" at bounding box center [228, 121] width 157 height 42
click at [159, 153] on div "¡Hola! Gracias por tu feedback ﻿ Enseñamos con el corazón y tu opinión siempre …" at bounding box center [228, 128] width 158 height 57
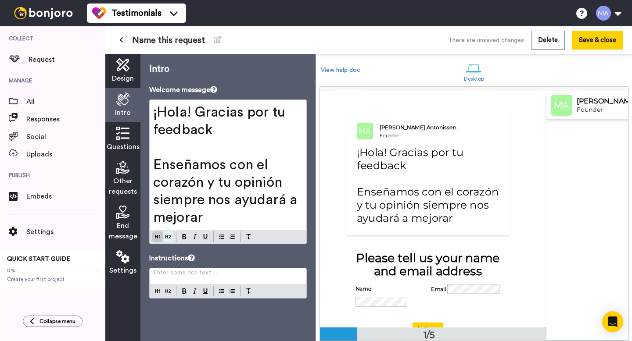
click at [168, 237] on div "Intro Welcome message ¡Hola! Gracias por tu feedback ﻿ Enseñamos con el corazón…" at bounding box center [227, 198] width 175 height 288
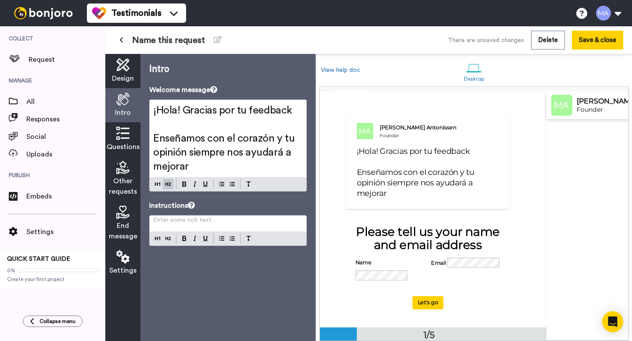
click at [270, 112] on span "¡Hola! Gracias por tu feedback" at bounding box center [222, 110] width 139 height 11
click at [261, 112] on span "¡Hola! Gracias por tu feedback" at bounding box center [222, 110] width 139 height 11
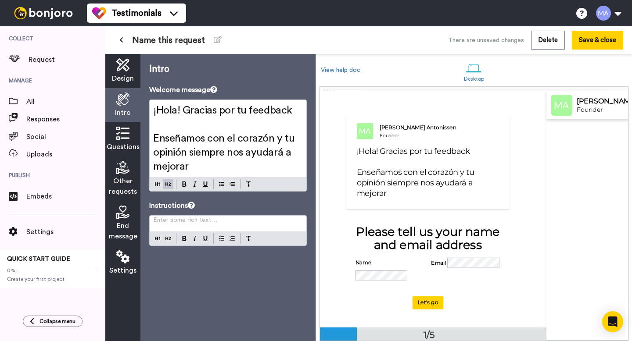
click at [261, 112] on span "¡Hola! Gracias por tu feedback" at bounding box center [222, 110] width 139 height 11
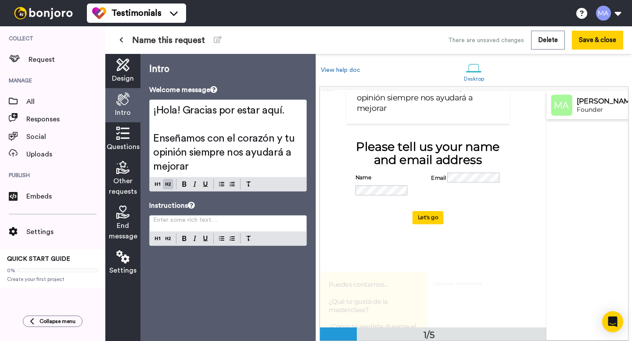
scroll to position [115, 0]
click at [398, 160] on div "Please tell us your name and email address" at bounding box center [428, 152] width 145 height 26
click at [242, 225] on p "Enter some rich text… ﻿" at bounding box center [228, 223] width 150 height 9
click at [287, 297] on div "Intro Welcome message ¡Hola! Gracias por estar aquí. ﻿ Enseñamos con el corazón…" at bounding box center [227, 198] width 175 height 288
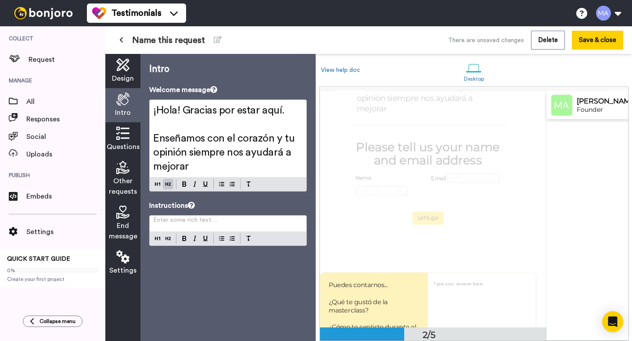
scroll to position [0, 0]
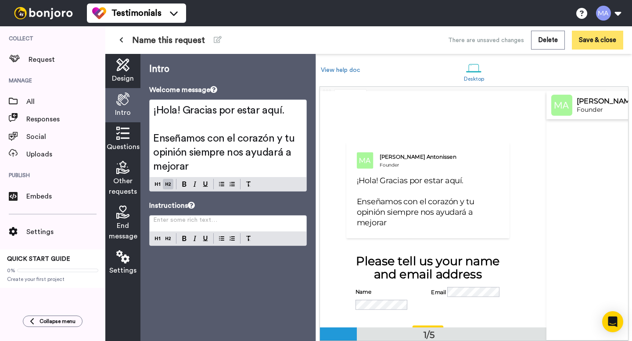
click at [591, 45] on button "Save & close" at bounding box center [597, 40] width 51 height 19
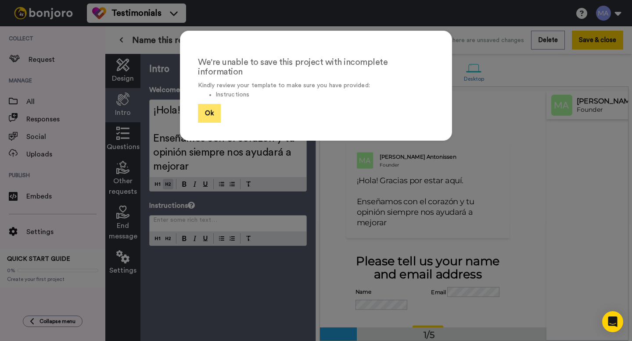
click at [213, 104] on button "Ok" at bounding box center [209, 113] width 23 height 19
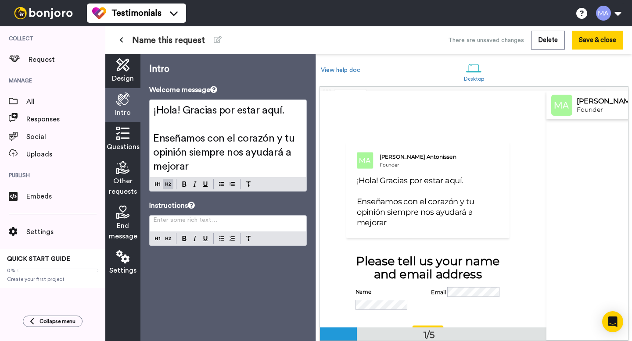
click at [201, 223] on p "Enter some rich text… ﻿" at bounding box center [228, 223] width 150 height 9
click at [218, 237] on button at bounding box center [221, 239] width 11 height 11
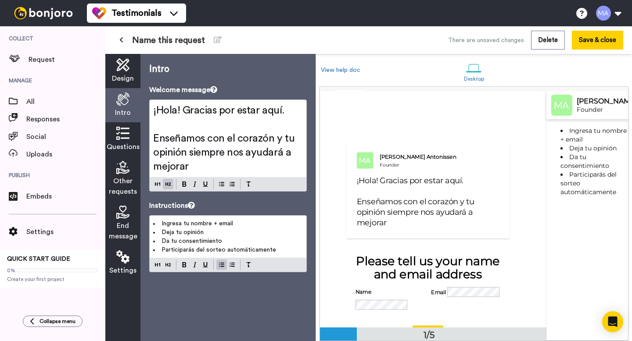
click at [161, 224] on li "Ingresa tu nombre + email" at bounding box center [228, 223] width 150 height 9
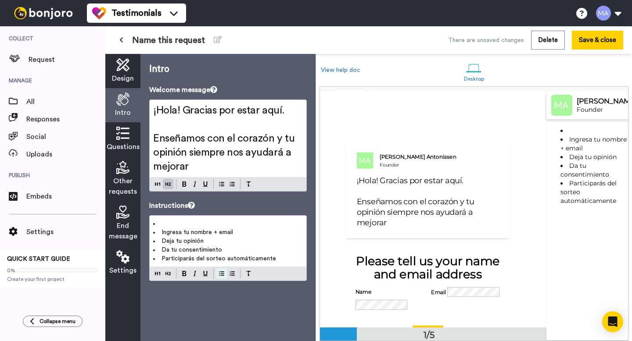
click at [223, 272] on img at bounding box center [221, 273] width 5 height 7
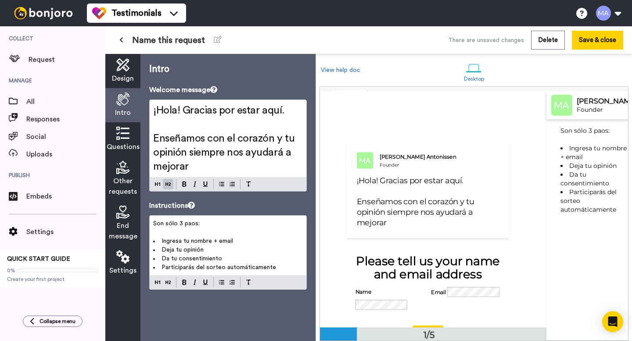
click at [216, 242] on span "Ingresa tu nombre + email" at bounding box center [198, 241] width 72 height 6
click at [159, 267] on li "Participarás del sorteo automáticamente" at bounding box center [228, 267] width 150 height 9
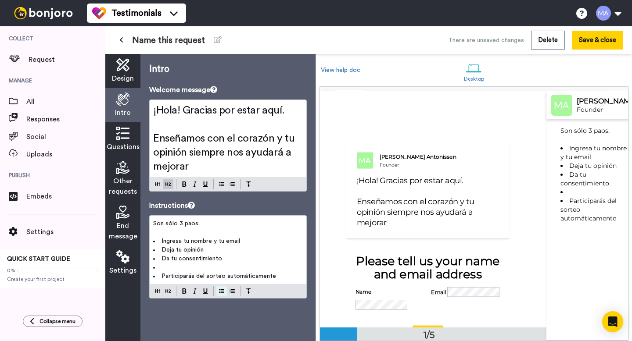
click at [220, 286] on button at bounding box center [221, 291] width 11 height 11
click at [193, 270] on li "﻿" at bounding box center [228, 267] width 150 height 9
click at [220, 291] on img at bounding box center [221, 291] width 5 height 7
click at [243, 260] on li "Da tu consentimiento" at bounding box center [228, 259] width 150 height 9
click at [585, 47] on button "Save & close" at bounding box center [597, 40] width 51 height 19
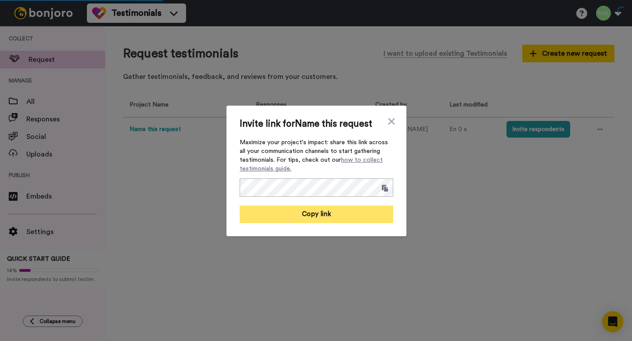
click at [336, 220] on button "Copy link" at bounding box center [317, 215] width 154 height 18
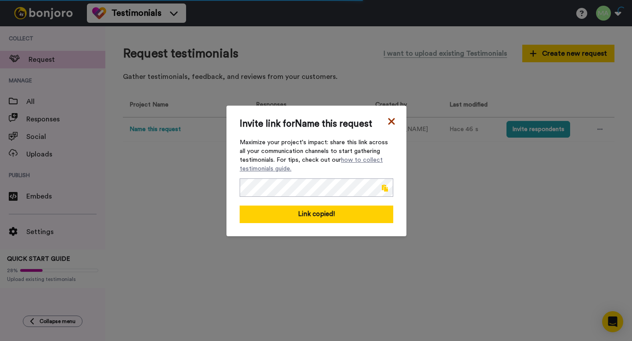
click at [390, 121] on icon at bounding box center [391, 121] width 7 height 7
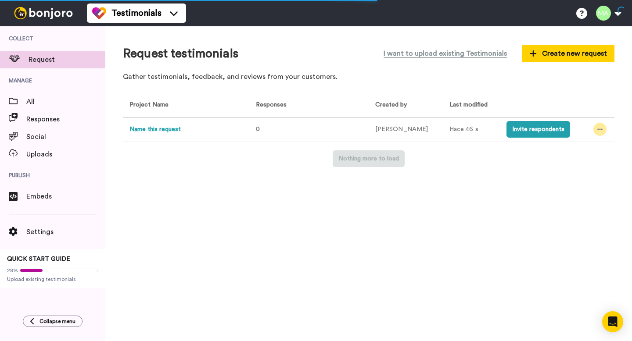
click at [600, 128] on icon at bounding box center [599, 129] width 5 height 6
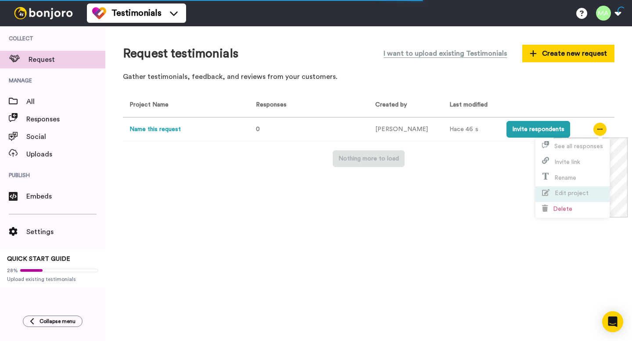
click at [576, 191] on span "Edit project" at bounding box center [572, 194] width 34 height 6
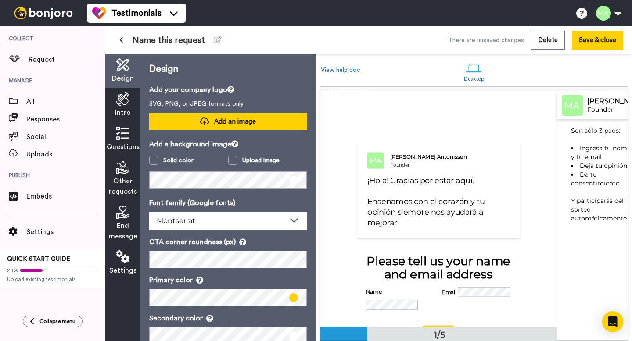
click at [245, 122] on span "Add an image" at bounding box center [235, 121] width 42 height 9
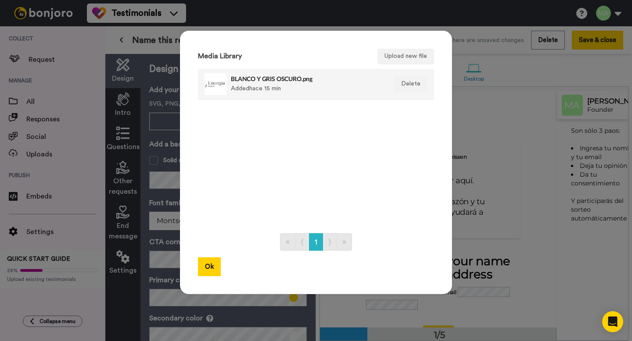
click at [242, 83] on div "BLANCO Y GRIS OSCURO.png Added hace 15 min" at bounding box center [306, 84] width 151 height 22
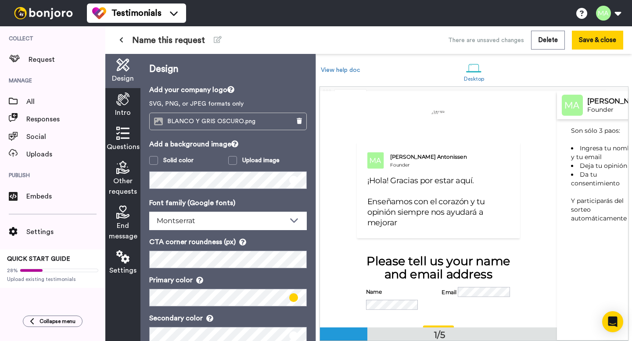
click at [576, 108] on img at bounding box center [572, 105] width 21 height 21
click at [400, 216] on span "Enseñamos con el corazón y tu opinión siempre nos ayudará a mejorar" at bounding box center [426, 212] width 119 height 31
click at [123, 105] on icon at bounding box center [122, 99] width 13 height 13
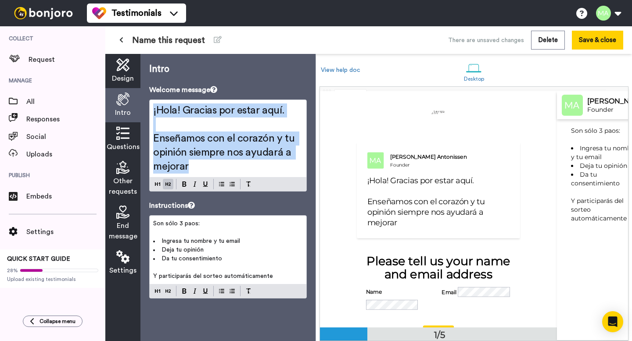
drag, startPoint x: 209, startPoint y: 169, endPoint x: 149, endPoint y: 103, distance: 89.5
click at [150, 103] on div "¡Hola! Gracias por estar aquí. ﻿ Enseñamos con el corazón y tu opinión siempre …" at bounding box center [228, 138] width 157 height 77
click at [230, 130] on h2 "﻿" at bounding box center [228, 125] width 150 height 14
drag, startPoint x: 220, startPoint y: 164, endPoint x: 154, endPoint y: 104, distance: 89.5
click at [154, 104] on div "¡Hola! Gracias por estar aquí. ﻿ Enseñamos con el corazón y tu opinión siempre …" at bounding box center [228, 138] width 157 height 77
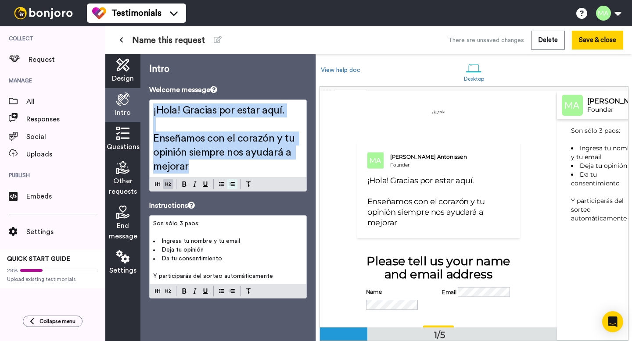
click at [233, 186] on div "Intro Welcome message ¡Hola! Gracias por estar aquí. ﻿ Enseñamos con el corazón…" at bounding box center [227, 198] width 175 height 288
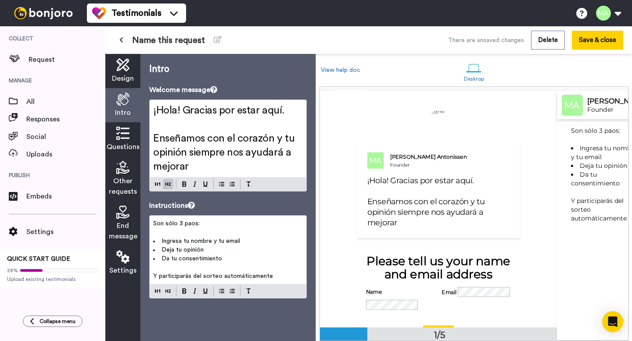
click at [216, 135] on span "Enseñamos con el corazón y tu opinión siempre nos ayudará a mejorar" at bounding box center [225, 152] width 144 height 39
drag, startPoint x: 294, startPoint y: 108, endPoint x: 151, endPoint y: 106, distance: 143.1
click at [151, 106] on div "¡Hola! Gracias por estar aquí. ﻿ Enseñamos con el corazón y tu opinión siempre …" at bounding box center [228, 138] width 157 height 77
click at [183, 185] on img at bounding box center [184, 184] width 4 height 5
click at [241, 132] on h2 "Enseñamos con el corazón y tu opinión siempre nos ayudará a mejorar" at bounding box center [228, 153] width 150 height 42
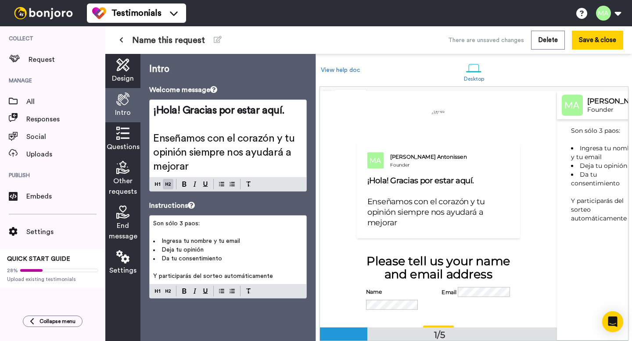
click at [126, 75] on span "Design" at bounding box center [123, 78] width 22 height 11
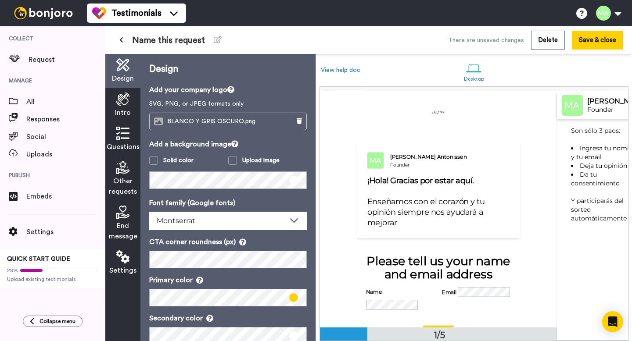
click at [116, 266] on span "Settings" at bounding box center [122, 271] width 27 height 11
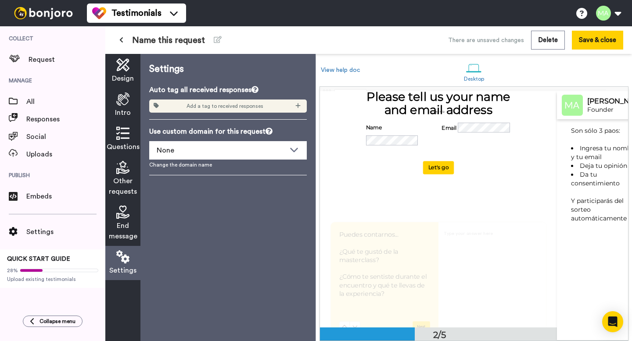
scroll to position [166, 0]
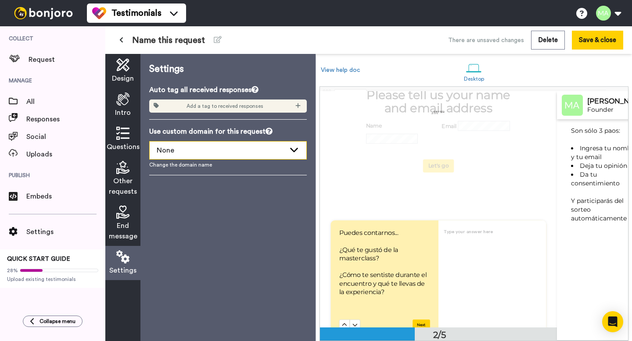
click at [238, 155] on div "None" at bounding box center [221, 150] width 129 height 11
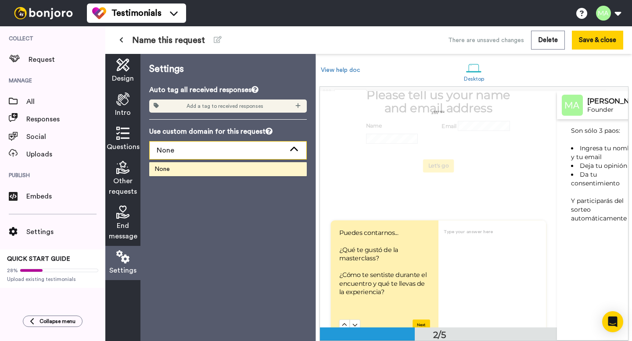
click at [241, 151] on div "None" at bounding box center [221, 150] width 129 height 11
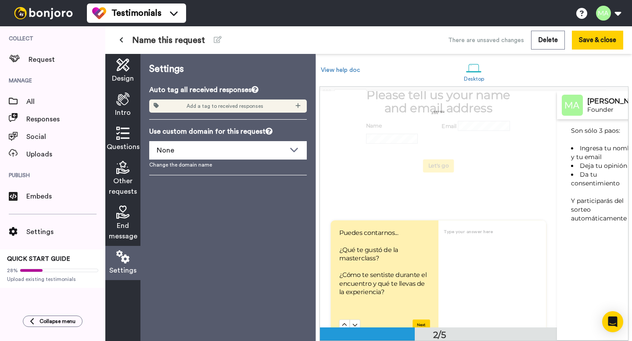
click at [249, 108] on span "Add a tag to received responses" at bounding box center [225, 106] width 77 height 7
click at [298, 104] on icon at bounding box center [297, 106] width 5 height 6
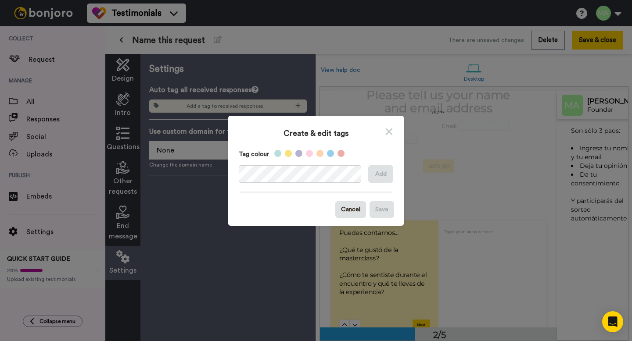
click at [292, 79] on div "Create & edit tags Tag colour Add Cancel Save" at bounding box center [316, 170] width 632 height 341
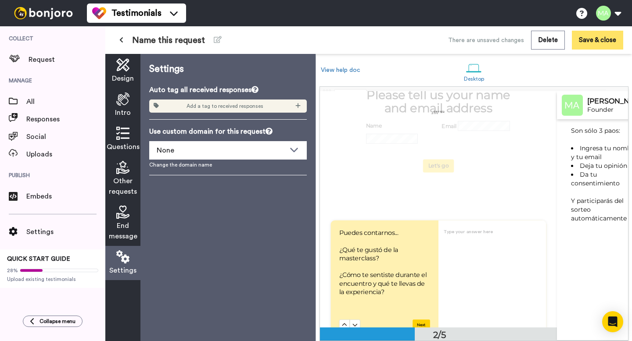
click at [598, 40] on button "Save & close" at bounding box center [597, 40] width 51 height 19
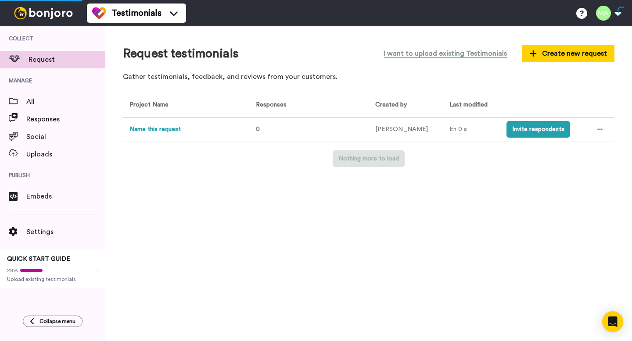
click at [168, 129] on button "Name this request" at bounding box center [154, 129] width 51 height 9
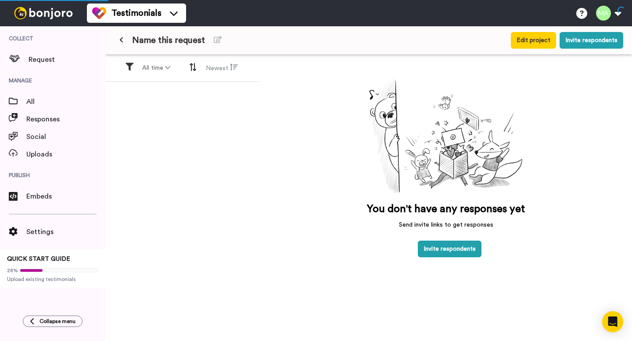
click at [187, 43] on span "Name this request" at bounding box center [168, 40] width 73 height 12
click at [216, 40] on icon at bounding box center [218, 39] width 8 height 7
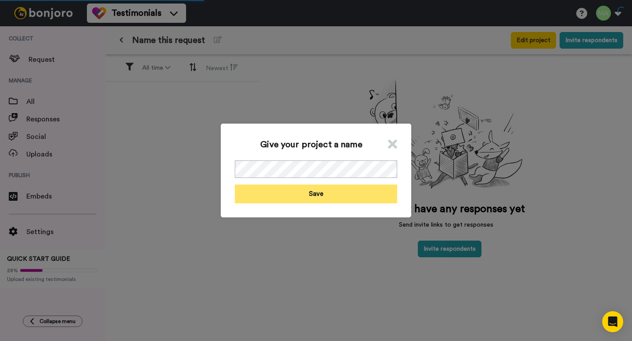
click at [293, 198] on button "Save" at bounding box center [316, 194] width 162 height 19
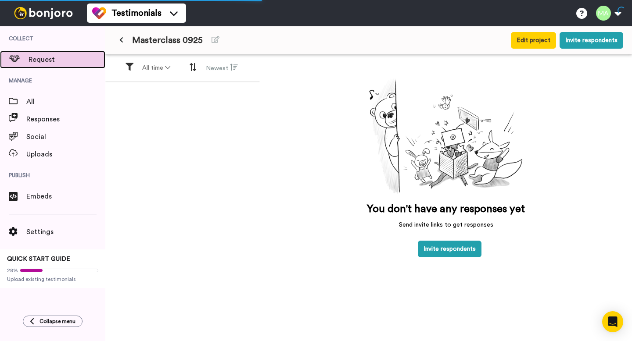
click at [58, 61] on span "Request" at bounding box center [67, 59] width 77 height 11
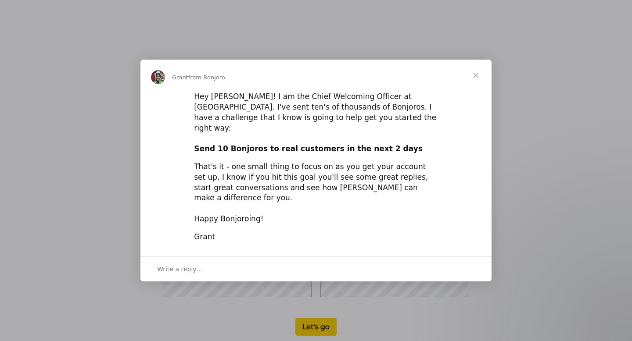
click at [475, 87] on span "Close" at bounding box center [476, 76] width 32 height 32
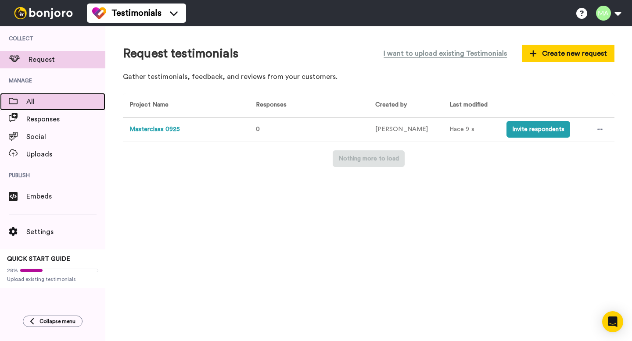
click at [52, 105] on span "All" at bounding box center [65, 102] width 79 height 11
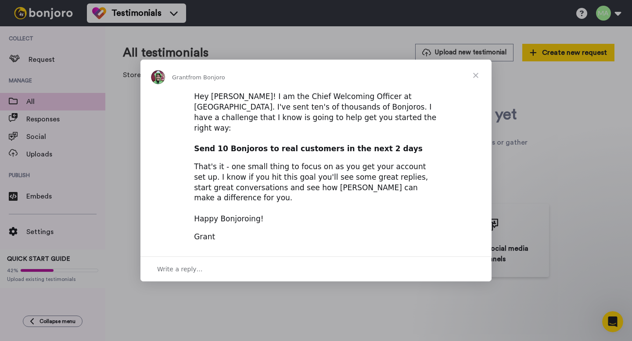
click at [478, 85] on span "Close" at bounding box center [476, 76] width 32 height 32
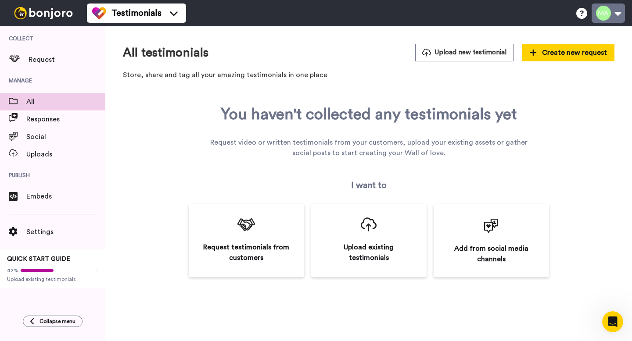
click at [604, 12] on button at bounding box center [608, 13] width 33 height 19
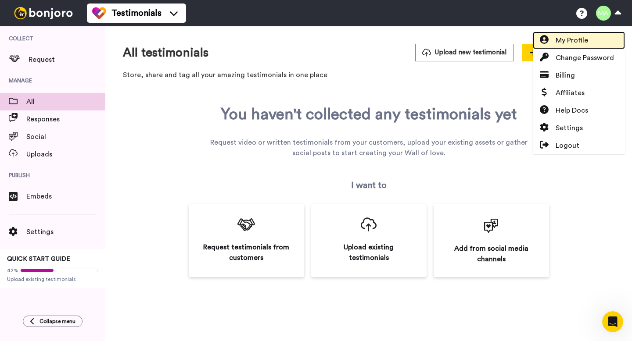
click at [575, 39] on span "My Profile" at bounding box center [572, 40] width 32 height 11
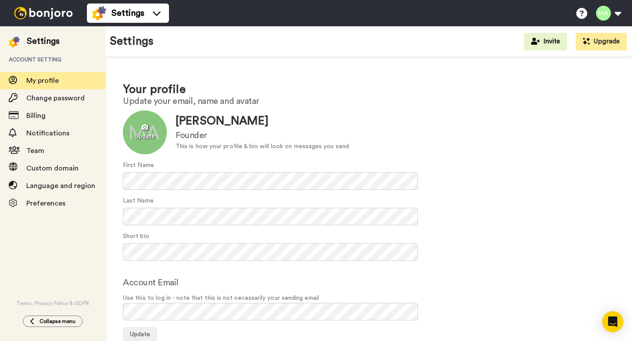
click at [140, 140] on div at bounding box center [145, 133] width 44 height 44
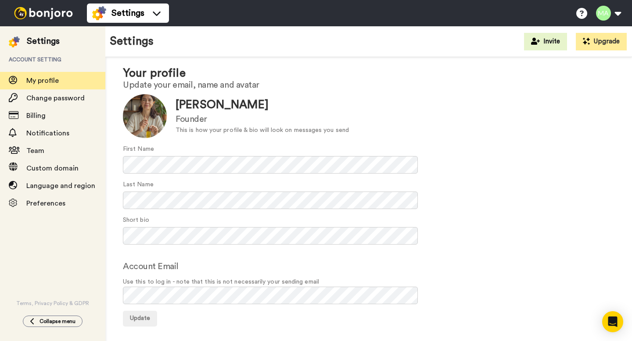
scroll to position [21, 0]
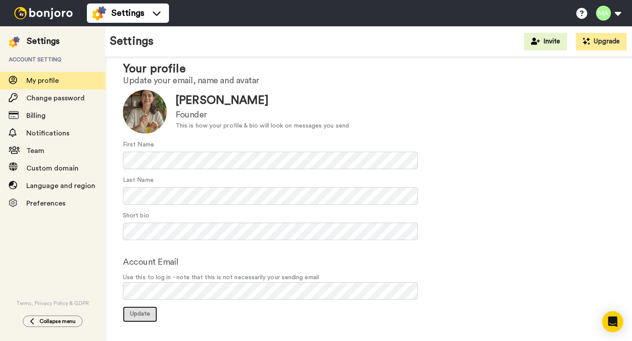
click at [146, 313] on span "Update" at bounding box center [140, 314] width 20 height 6
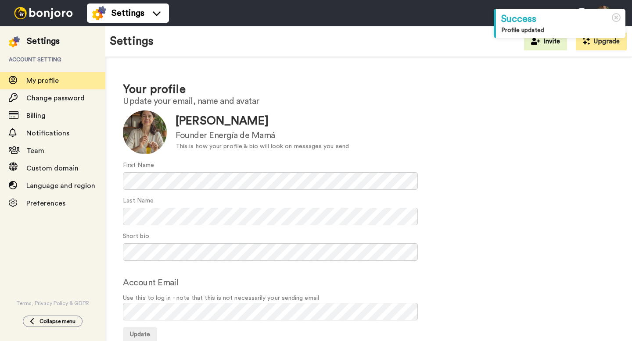
click at [411, 68] on div "Your profile Update your email, name and avatar Update Mariana Antonissen Found…" at bounding box center [368, 212] width 527 height 310
click at [616, 17] on icon at bounding box center [616, 17] width 9 height 9
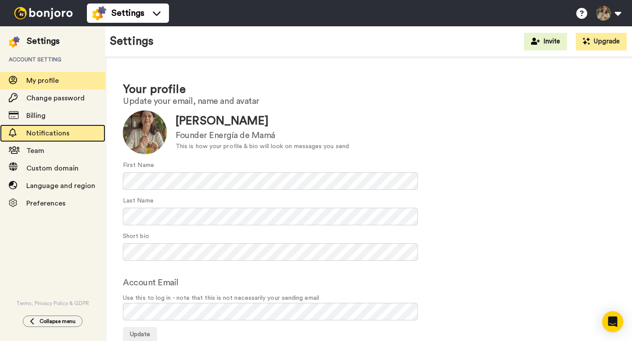
click at [51, 134] on span "Notifications" at bounding box center [47, 133] width 43 height 7
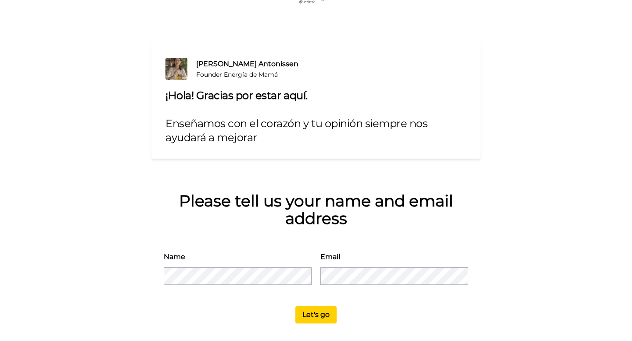
scroll to position [54, 0]
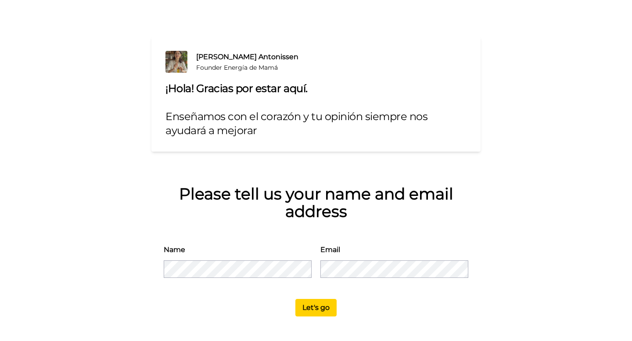
click at [319, 315] on button "Let's go" at bounding box center [315, 308] width 41 height 18
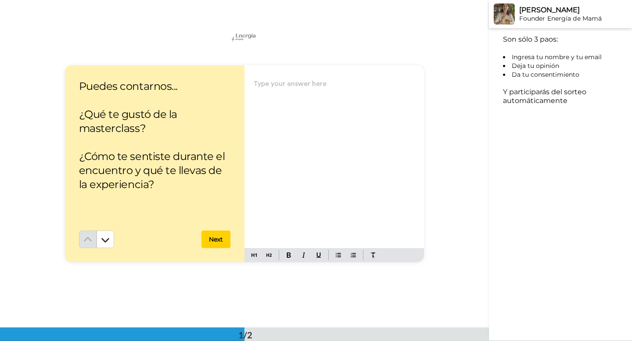
click at [215, 237] on button "Next" at bounding box center [215, 240] width 29 height 18
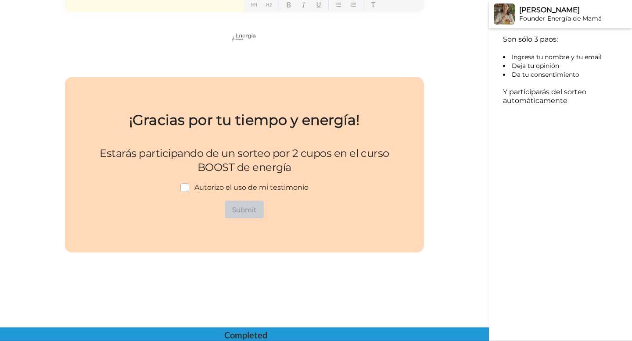
scroll to position [252, 0]
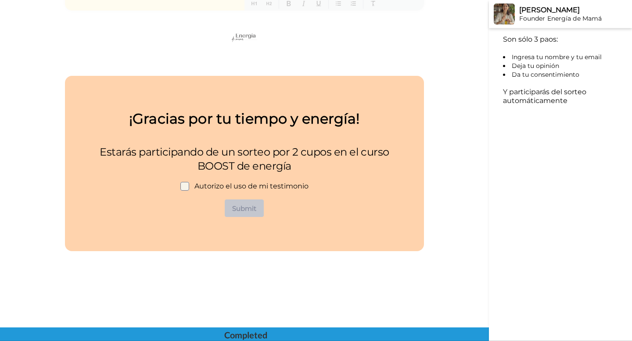
click at [183, 184] on span at bounding box center [184, 186] width 9 height 9
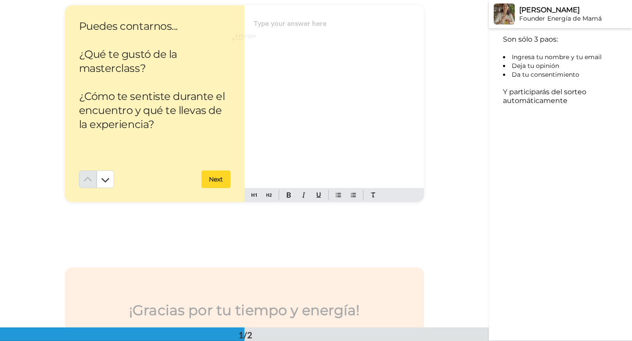
scroll to position [0, 0]
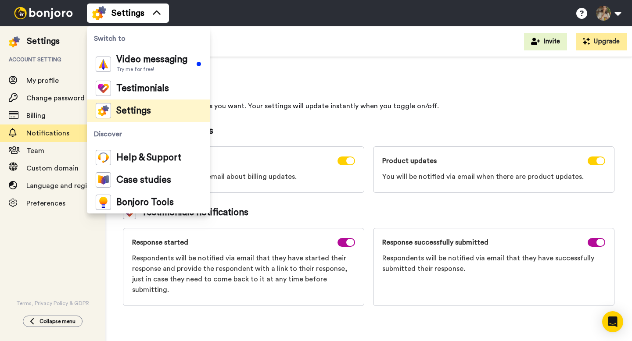
click at [292, 120] on div "Notifications Choose which notifications you want. Your settings will update in…" at bounding box center [369, 191] width 492 height 232
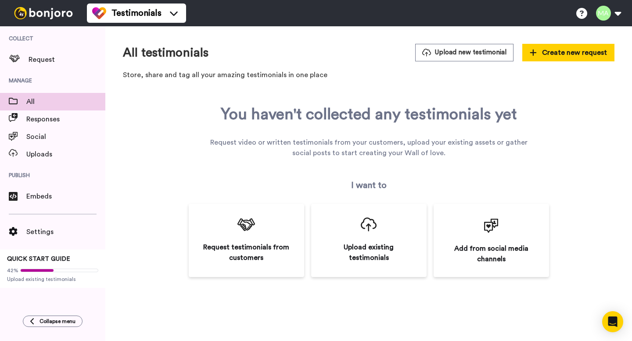
click at [169, 182] on div "You haven't collected any testimonials yet Request video or written testimonial…" at bounding box center [369, 192] width 492 height 172
click at [47, 119] on span "Responses" at bounding box center [65, 119] width 79 height 11
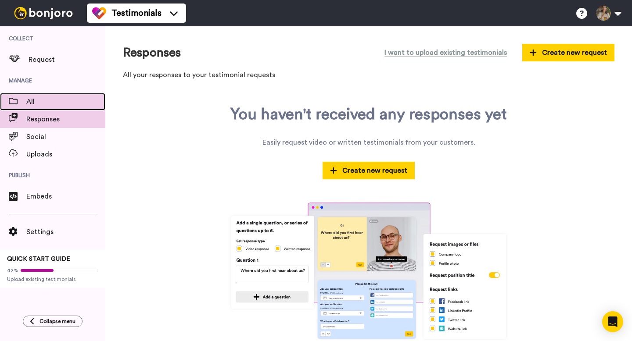
click at [40, 104] on span "All" at bounding box center [65, 102] width 79 height 11
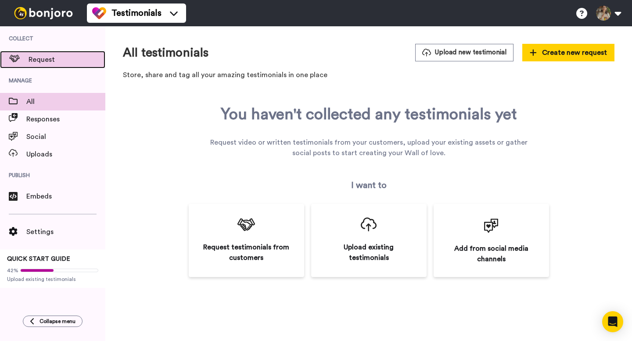
click at [47, 59] on span "Request" at bounding box center [67, 59] width 77 height 11
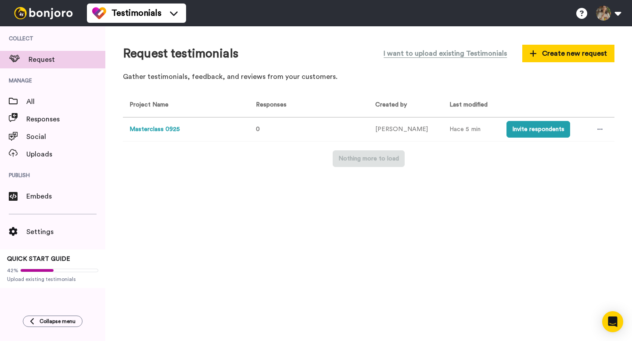
click at [166, 129] on button "Masterclass 0925" at bounding box center [154, 129] width 50 height 9
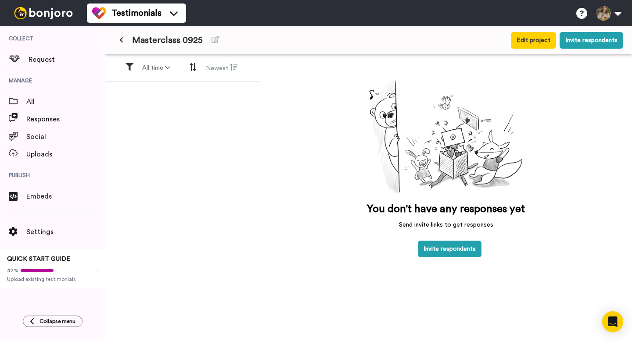
click at [122, 42] on icon at bounding box center [121, 40] width 4 height 6
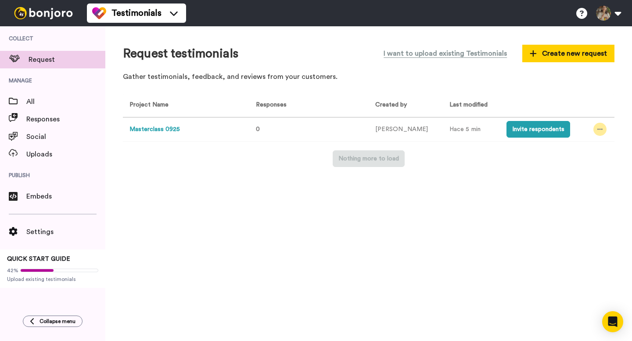
click at [602, 128] on icon at bounding box center [599, 129] width 5 height 6
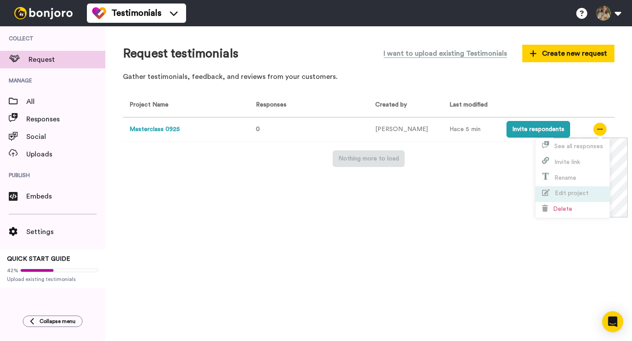
click at [573, 194] on span "Edit project" at bounding box center [572, 194] width 34 height 6
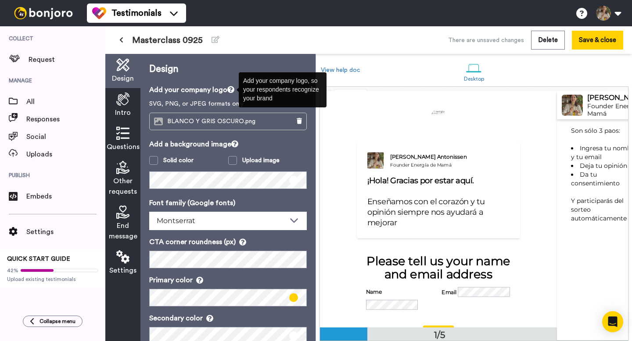
click at [232, 90] on icon at bounding box center [230, 89] width 7 height 7
click at [233, 92] on icon at bounding box center [230, 89] width 7 height 7
